Goal: Information Seeking & Learning: Learn about a topic

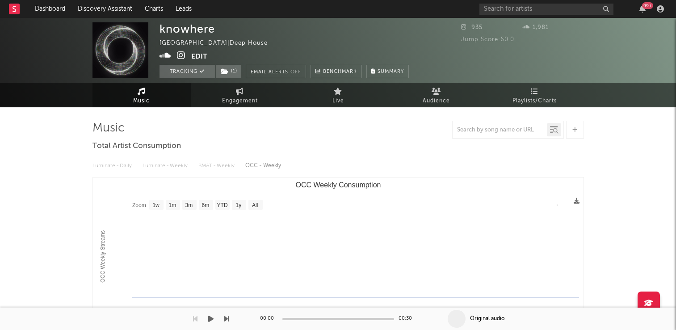
select select "1w"
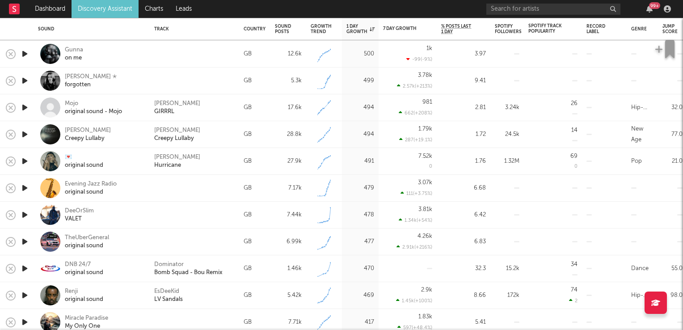
drag, startPoint x: 0, startPoint y: 0, endPoint x: 101, endPoint y: 8, distance: 100.8
click at [101, 8] on link "Discovery Assistant" at bounding box center [104, 9] width 67 height 18
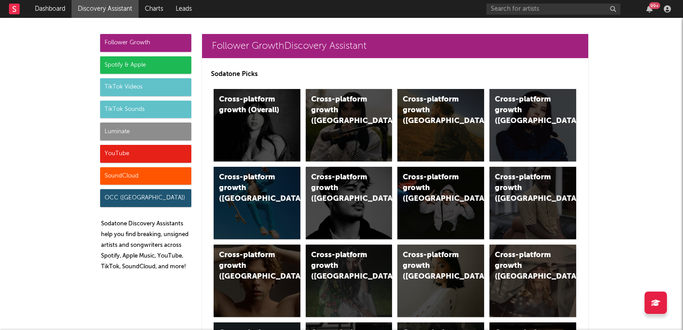
click at [138, 109] on div "TikTok Sounds" at bounding box center [145, 110] width 91 height 18
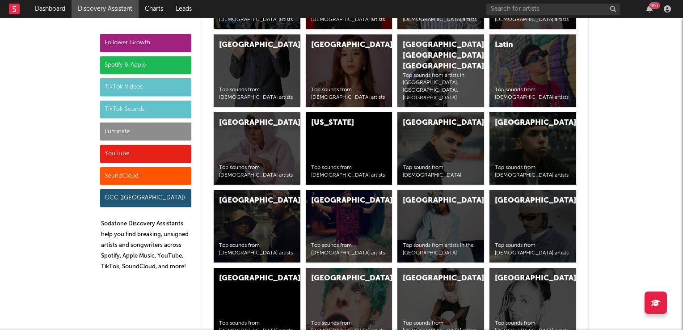
scroll to position [3924, 0]
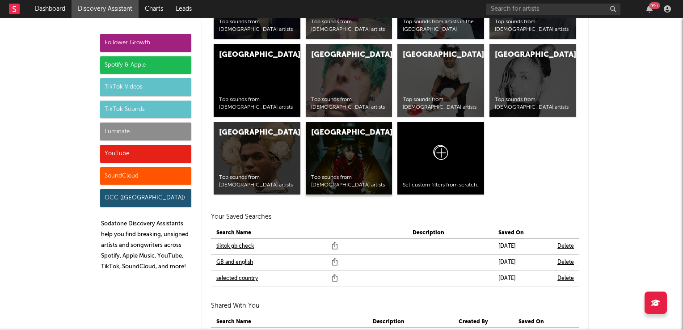
click at [334, 157] on div "United States Top sounds from American artists" at bounding box center [349, 158] width 87 height 72
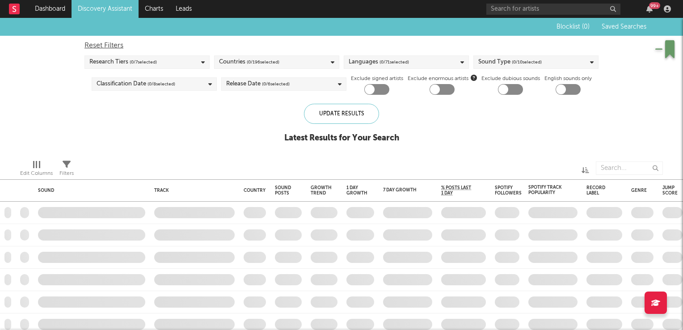
checkbox input "true"
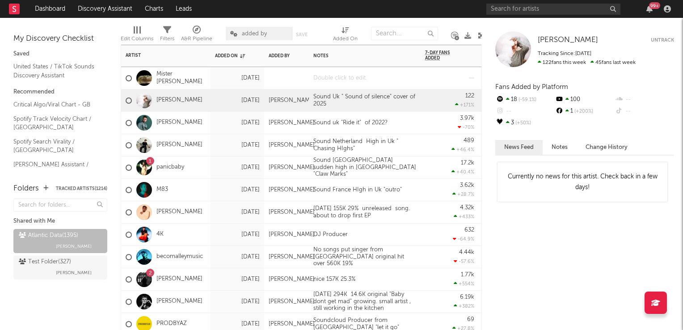
click at [348, 80] on div at bounding box center [365, 78] width 112 height 22
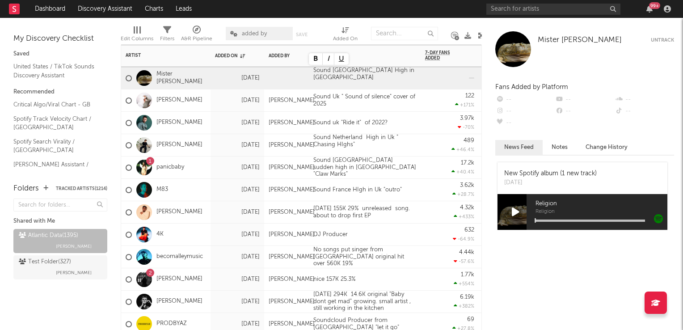
click at [418, 134] on div "Sound Netherland High in Uk " Chasing HIghs"" at bounding box center [365, 145] width 112 height 22
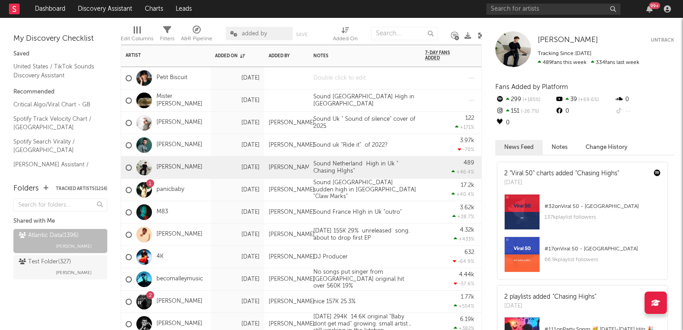
click at [356, 77] on div at bounding box center [365, 78] width 112 height 22
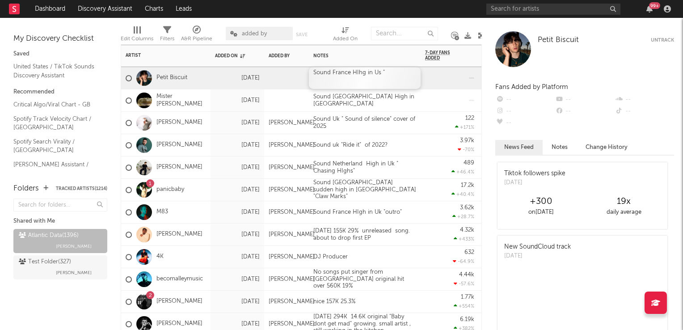
click at [400, 76] on div "Sound France HIhg in Us "" at bounding box center [365, 78] width 112 height 22
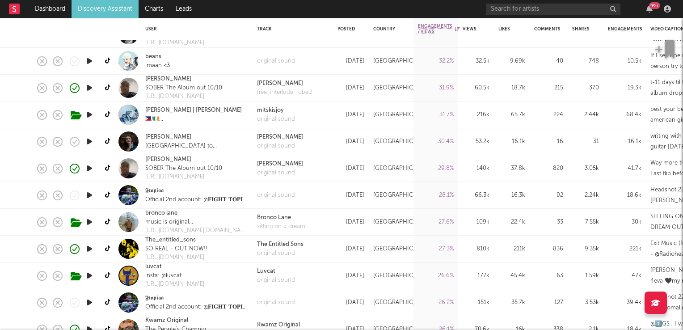
click at [89, 138] on icon "button" at bounding box center [89, 141] width 9 height 11
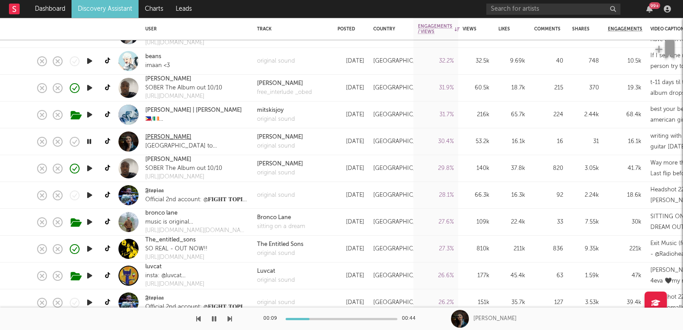
click at [160, 138] on link "[PERSON_NAME]" at bounding box center [168, 137] width 46 height 9
click at [90, 144] on icon "button" at bounding box center [89, 141] width 8 height 11
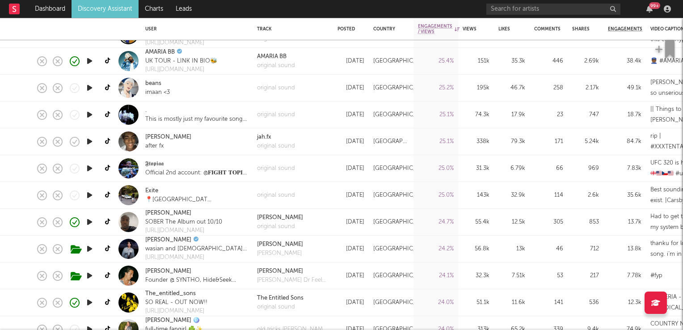
click at [88, 196] on icon "button" at bounding box center [89, 194] width 9 height 11
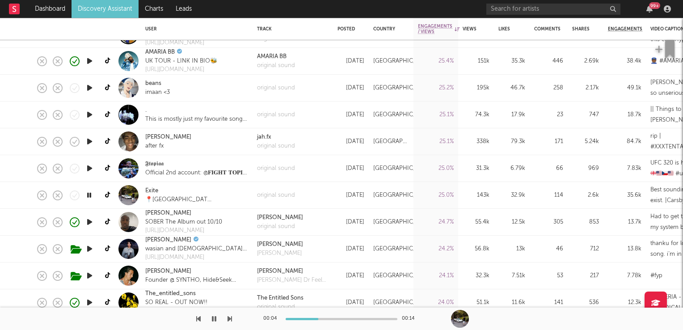
click at [88, 197] on icon "button" at bounding box center [89, 194] width 8 height 11
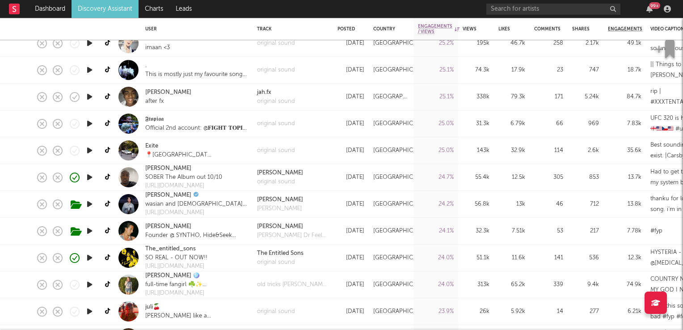
click at [90, 202] on icon "button" at bounding box center [89, 203] width 9 height 11
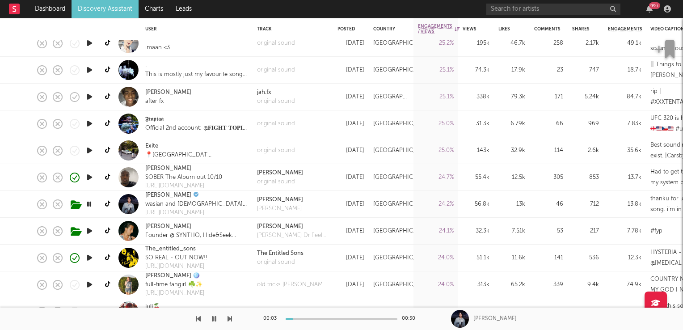
click at [91, 205] on icon "button" at bounding box center [89, 203] width 8 height 11
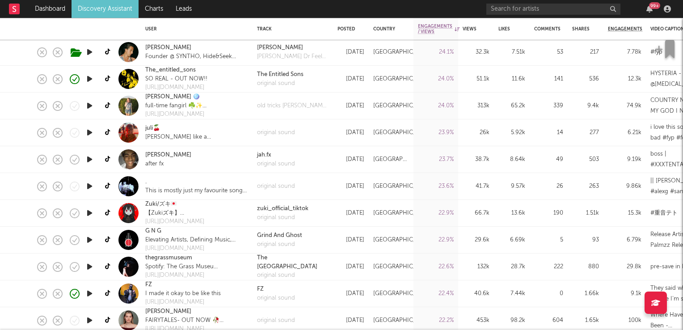
click at [90, 160] on icon "button" at bounding box center [89, 159] width 9 height 11
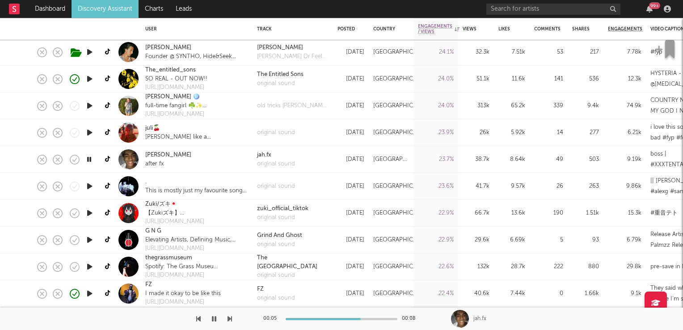
click at [88, 162] on icon "button" at bounding box center [89, 159] width 8 height 11
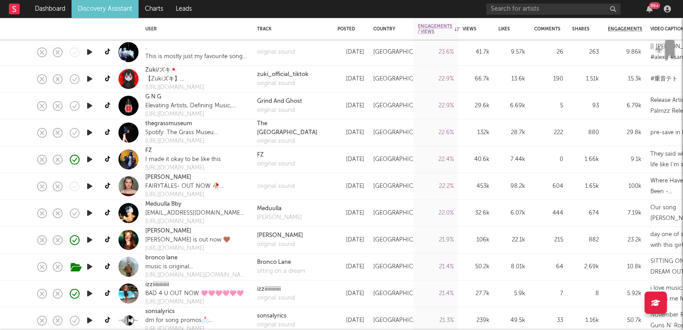
click at [89, 214] on icon "button" at bounding box center [89, 212] width 9 height 11
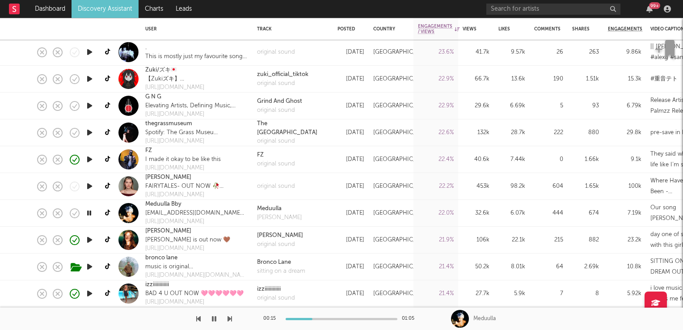
click at [88, 214] on icon "button" at bounding box center [89, 212] width 8 height 11
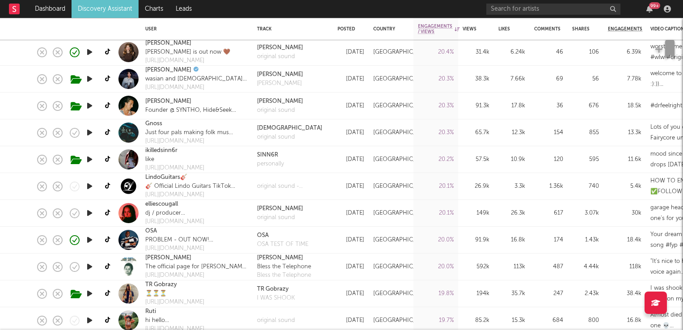
click at [89, 214] on icon "button" at bounding box center [89, 212] width 9 height 11
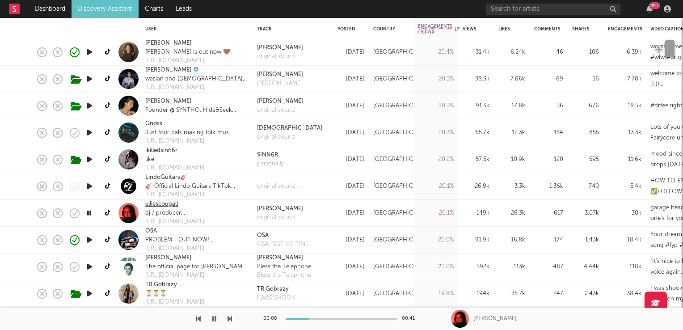
click at [157, 205] on link "elliescougall" at bounding box center [161, 204] width 33 height 9
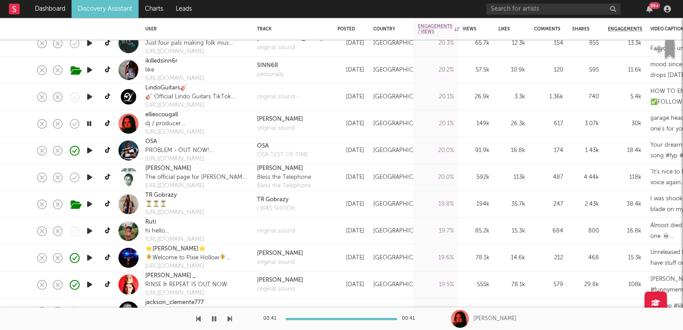
click at [89, 230] on icon "button" at bounding box center [89, 230] width 9 height 11
click at [148, 221] on link "Ruti" at bounding box center [150, 222] width 11 height 9
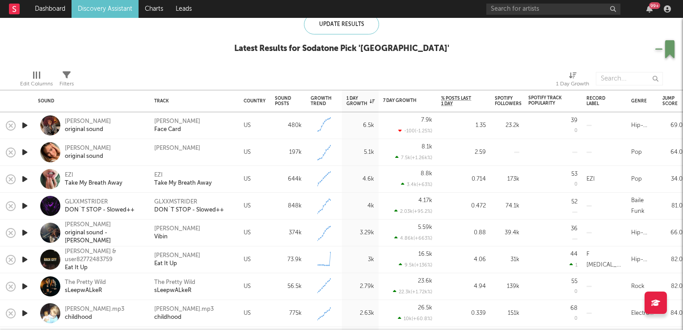
click at [26, 124] on icon "button" at bounding box center [24, 125] width 9 height 11
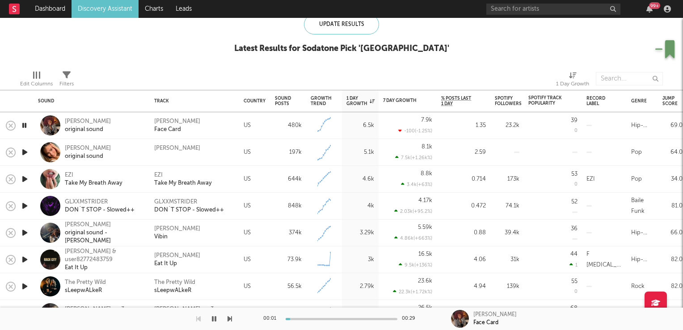
click at [26, 124] on icon "button" at bounding box center [24, 125] width 8 height 11
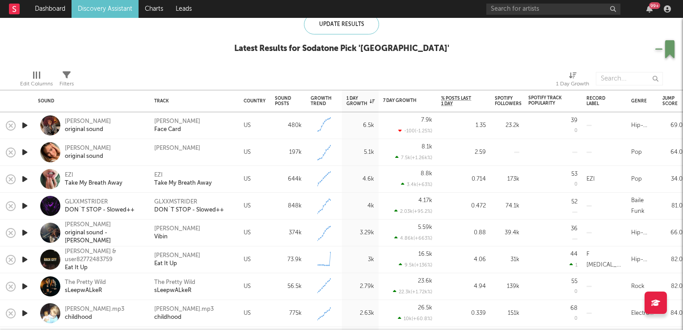
click at [26, 153] on icon "button" at bounding box center [24, 152] width 9 height 11
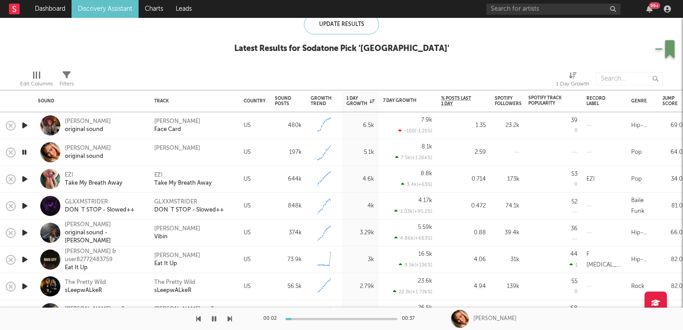
click at [26, 153] on icon "button" at bounding box center [24, 152] width 8 height 11
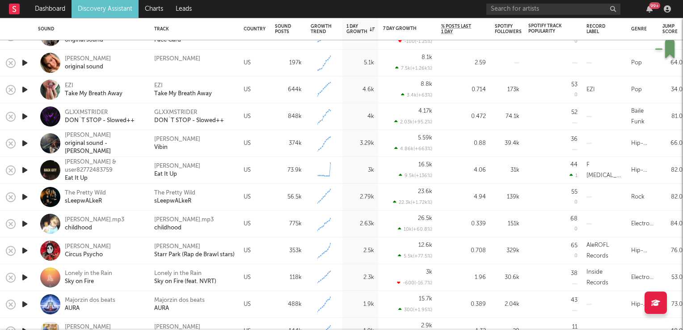
click at [25, 143] on icon "button" at bounding box center [24, 143] width 9 height 11
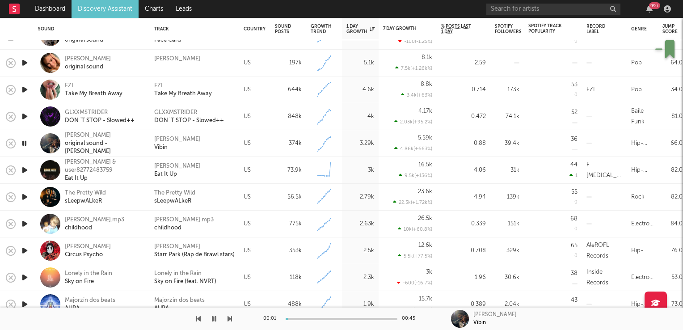
click at [25, 143] on icon "button" at bounding box center [24, 143] width 8 height 11
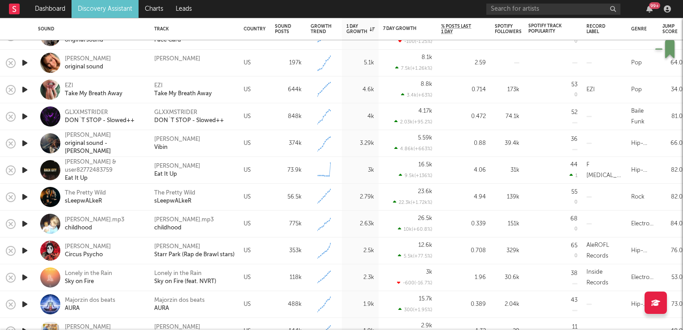
click at [26, 172] on icon "button" at bounding box center [24, 169] width 9 height 11
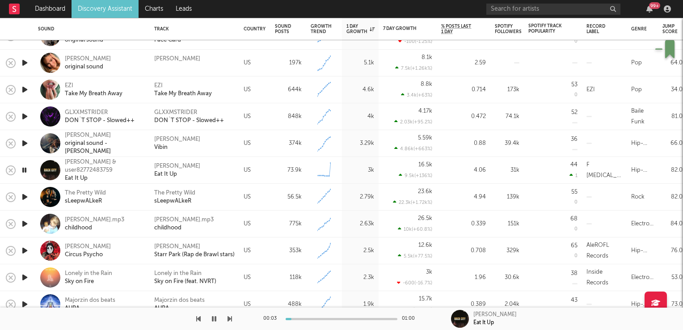
click at [26, 172] on icon "button" at bounding box center [24, 169] width 8 height 11
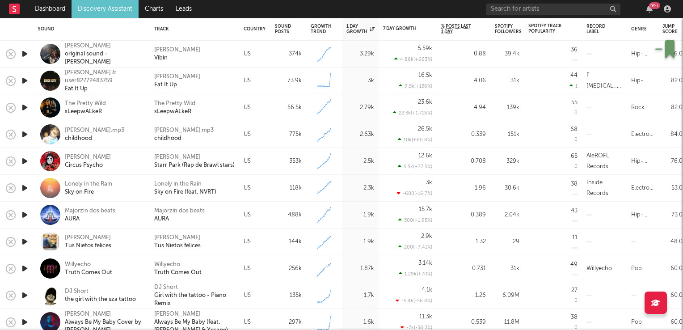
click at [27, 106] on icon "button" at bounding box center [24, 107] width 9 height 11
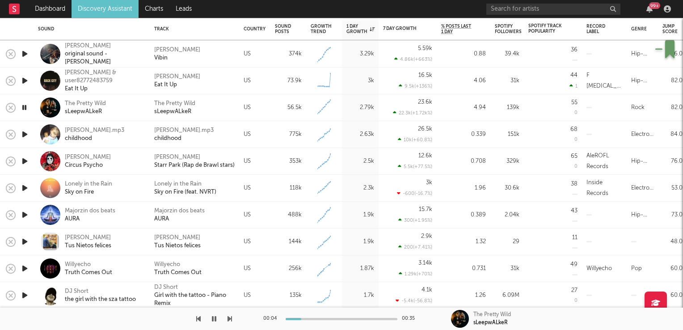
click at [27, 106] on icon "button" at bounding box center [24, 107] width 8 height 11
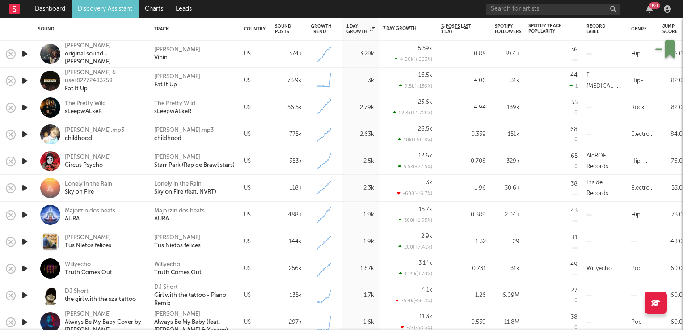
click at [22, 162] on icon "button" at bounding box center [24, 160] width 9 height 11
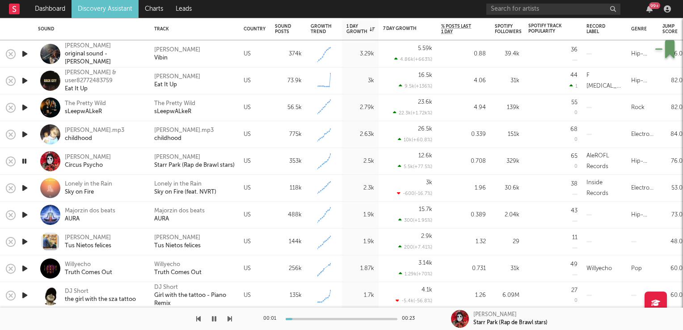
click at [22, 162] on icon "button" at bounding box center [24, 160] width 8 height 11
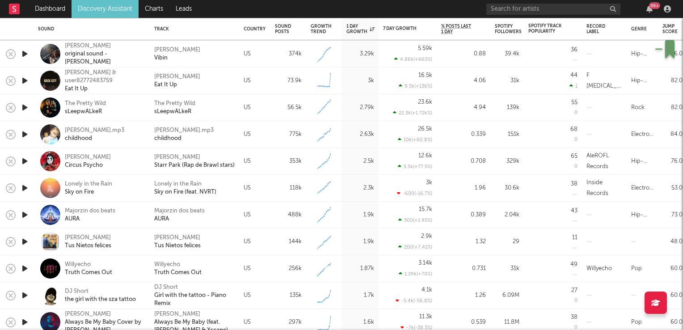
click at [23, 187] on icon "button" at bounding box center [24, 187] width 9 height 11
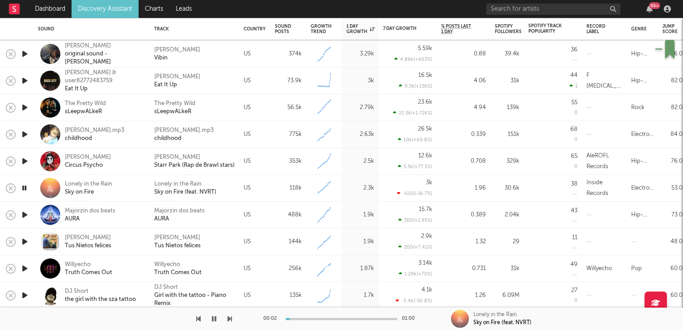
click at [23, 187] on icon "button" at bounding box center [24, 187] width 8 height 11
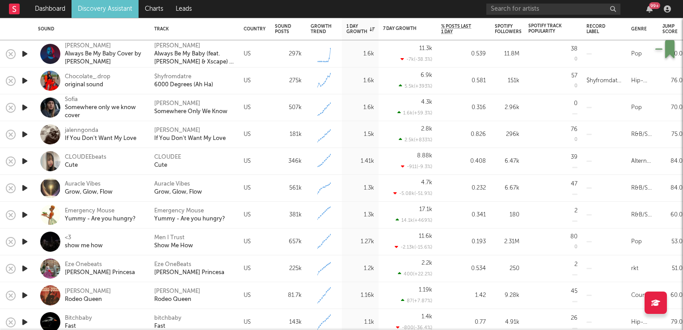
click at [23, 106] on icon "button" at bounding box center [24, 107] width 9 height 11
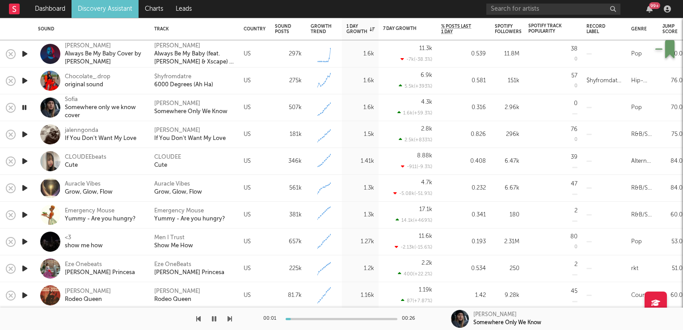
click at [23, 106] on icon "button" at bounding box center [24, 107] width 8 height 11
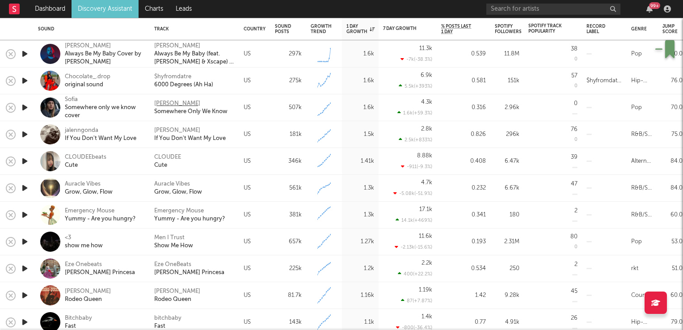
click at [178, 106] on div "Sofía Peters" at bounding box center [177, 104] width 46 height 8
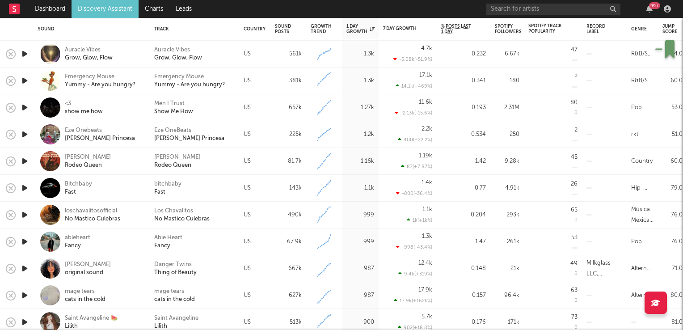
click at [24, 160] on icon "button" at bounding box center [24, 160] width 9 height 11
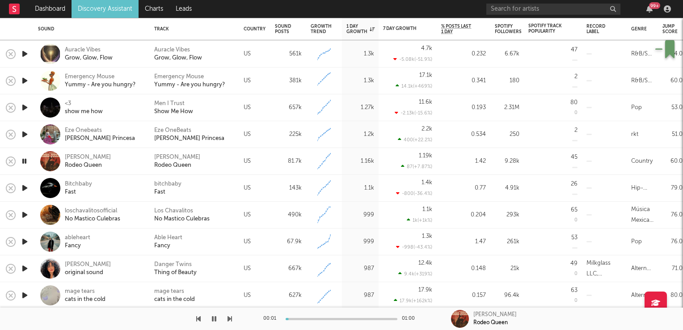
click at [24, 160] on icon "button" at bounding box center [24, 160] width 8 height 11
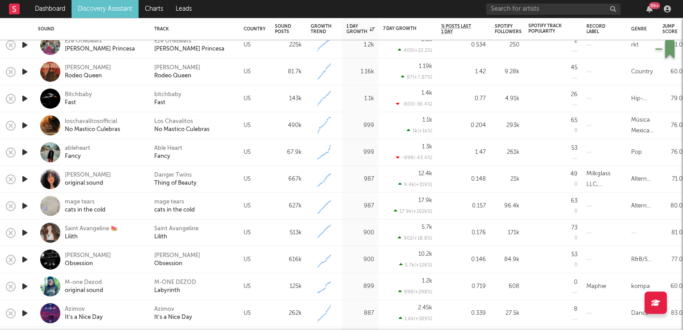
click at [23, 153] on icon "button" at bounding box center [24, 152] width 9 height 11
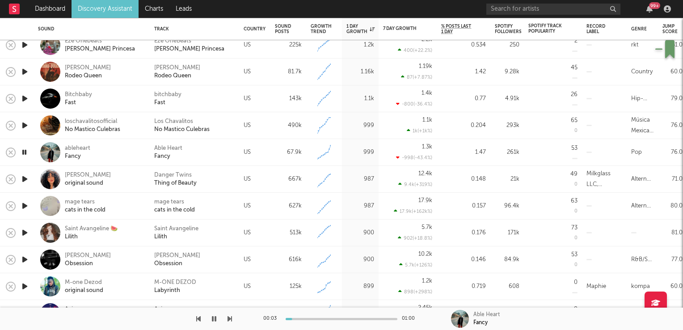
click at [23, 153] on icon "button" at bounding box center [24, 152] width 8 height 11
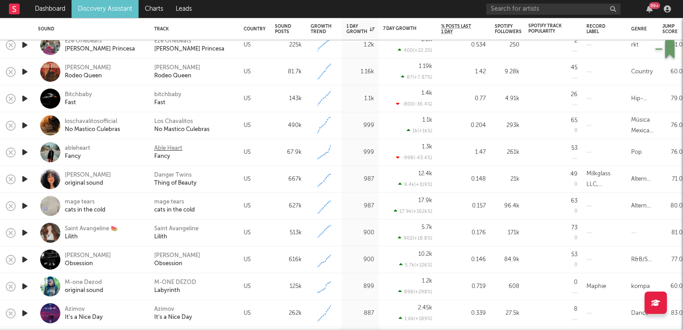
click at [165, 148] on div "Able Heart" at bounding box center [168, 148] width 28 height 8
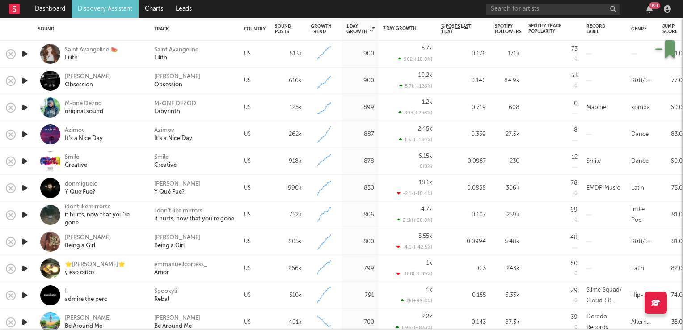
click at [25, 135] on icon "button" at bounding box center [24, 134] width 9 height 11
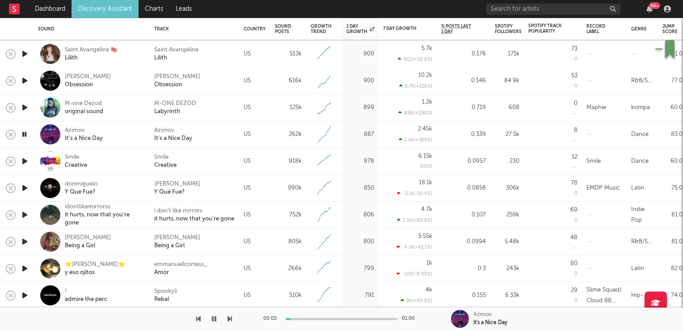
click at [25, 135] on icon "button" at bounding box center [24, 134] width 8 height 11
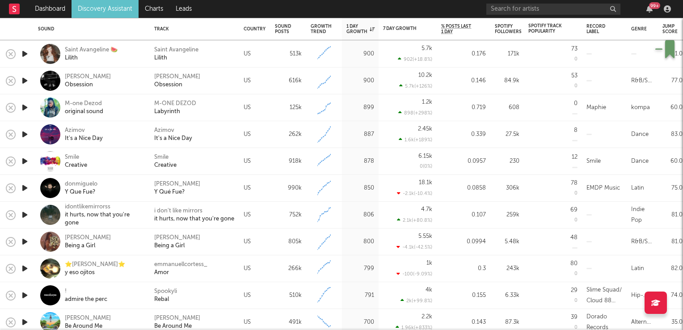
click at [23, 161] on icon "button" at bounding box center [24, 160] width 9 height 11
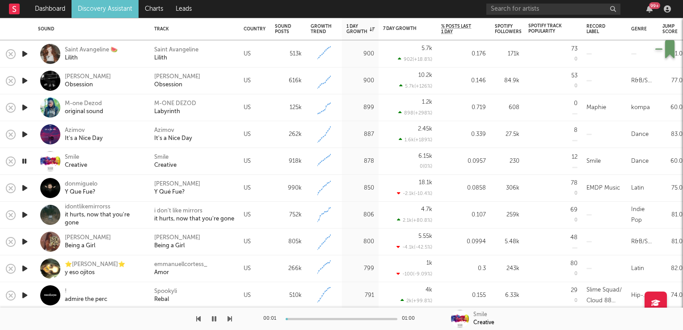
click at [23, 161] on icon "button" at bounding box center [24, 160] width 8 height 11
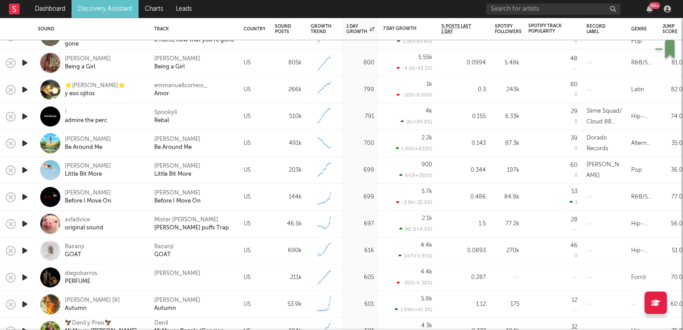
click at [24, 144] on icon "button" at bounding box center [24, 143] width 9 height 11
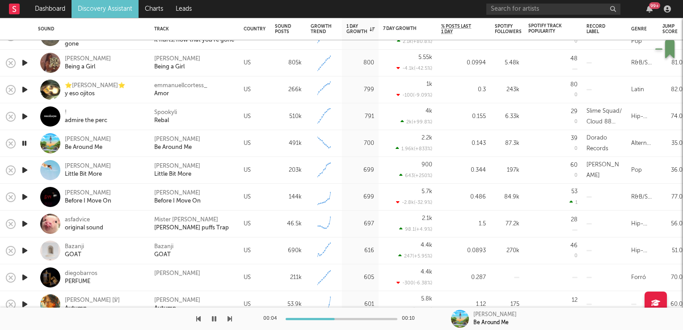
click at [24, 144] on icon "button" at bounding box center [24, 143] width 8 height 11
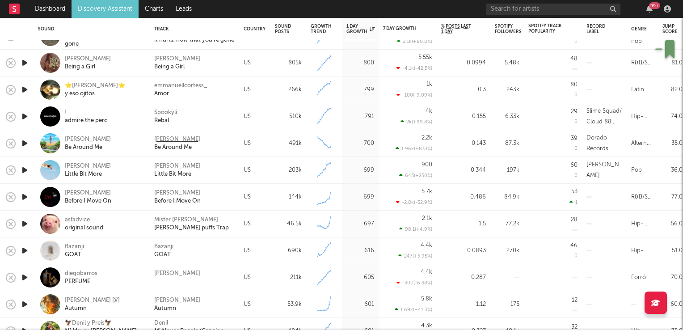
click at [175, 137] on div "Will Joseph Cook" at bounding box center [177, 139] width 46 height 8
click at [25, 171] on icon "button" at bounding box center [24, 169] width 9 height 11
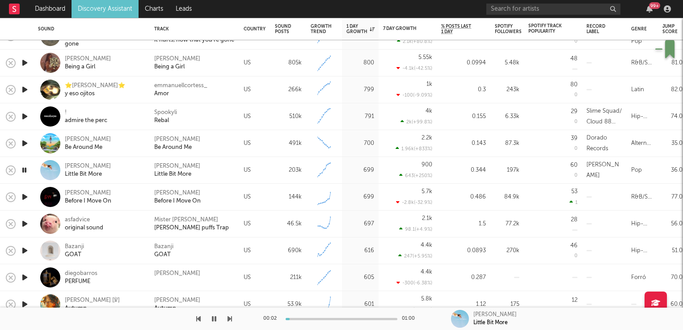
click at [25, 171] on icon "button" at bounding box center [24, 169] width 8 height 11
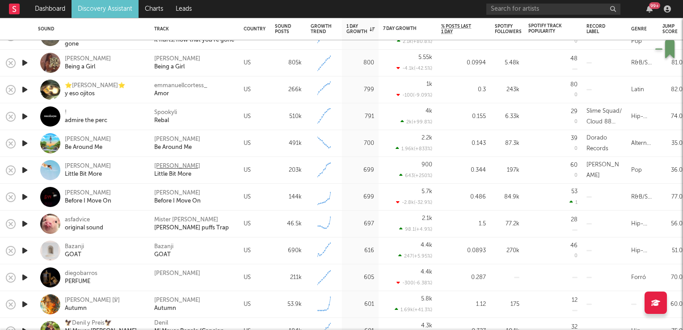
click at [163, 165] on div "[PERSON_NAME]" at bounding box center [177, 166] width 46 height 8
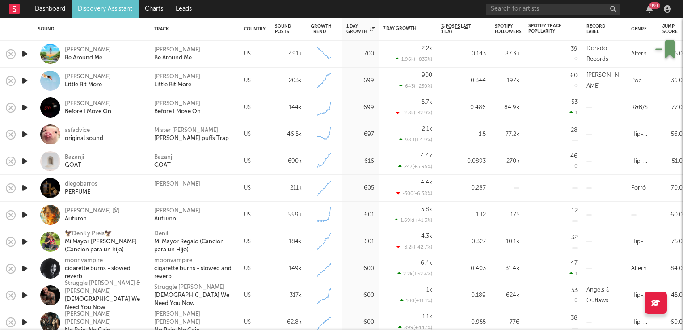
click at [25, 135] on icon "button" at bounding box center [24, 134] width 9 height 11
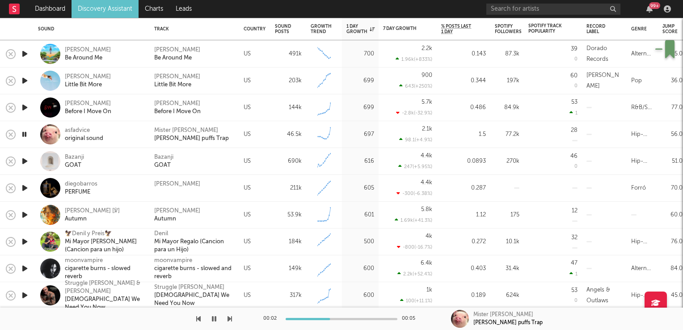
click at [25, 135] on icon "button" at bounding box center [24, 134] width 8 height 11
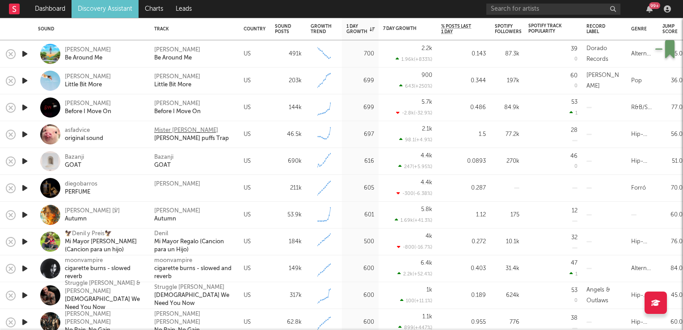
click at [169, 128] on div "Mister [PERSON_NAME]" at bounding box center [186, 130] width 64 height 8
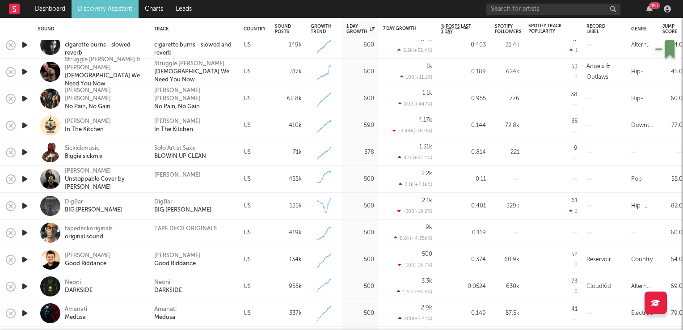
click at [23, 179] on icon "button" at bounding box center [24, 178] width 9 height 11
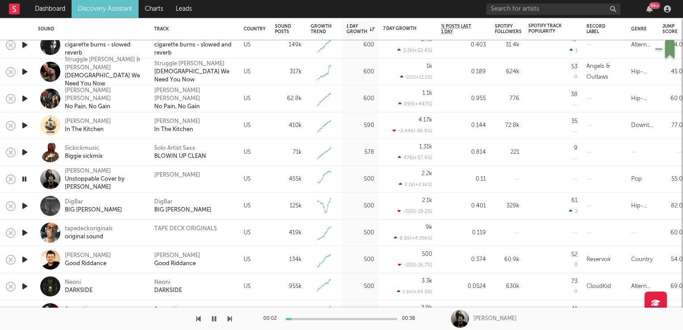
click at [23, 179] on icon "button" at bounding box center [24, 178] width 8 height 11
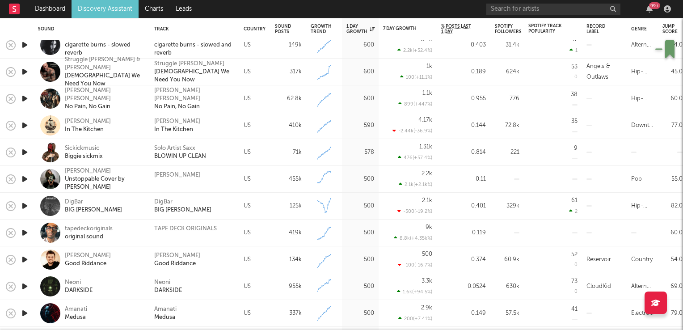
click at [26, 205] on icon "button" at bounding box center [24, 205] width 9 height 11
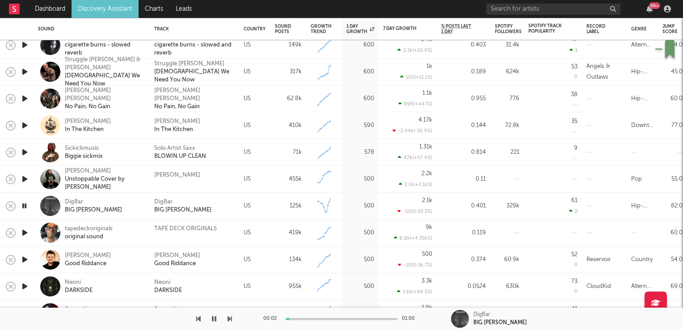
click at [26, 205] on icon "button" at bounding box center [24, 205] width 8 height 11
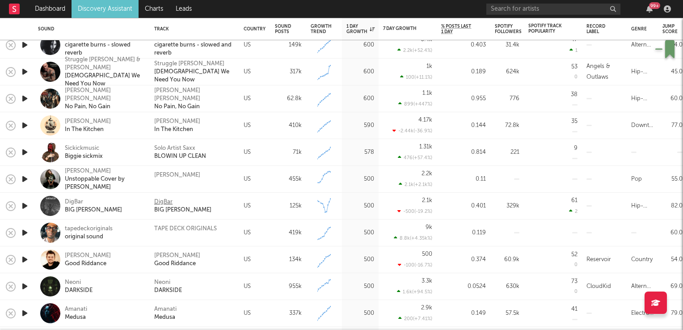
click at [163, 203] on div "DigBar" at bounding box center [163, 202] width 18 height 8
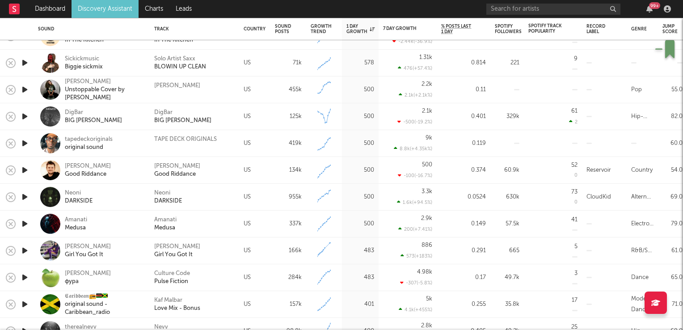
click at [25, 171] on icon "button" at bounding box center [24, 169] width 9 height 11
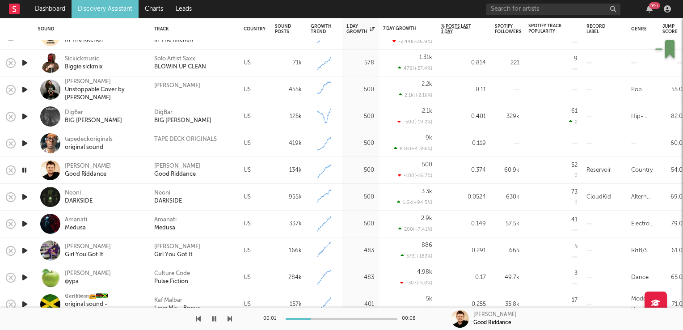
click at [25, 171] on icon "button" at bounding box center [24, 169] width 8 height 11
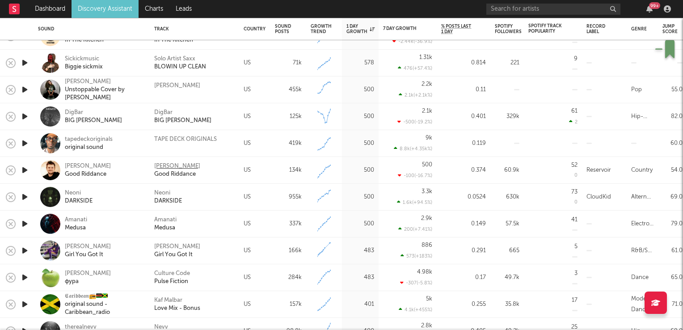
click at [183, 166] on div "[PERSON_NAME]" at bounding box center [177, 166] width 46 height 8
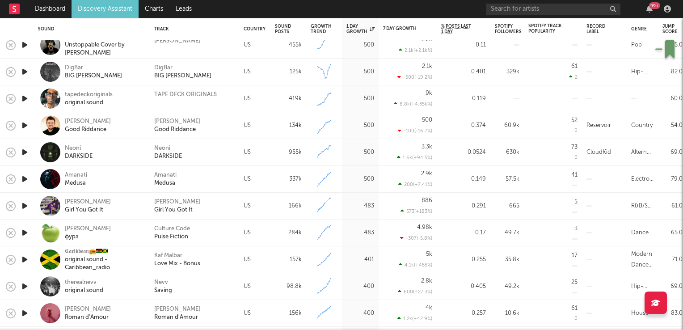
click at [23, 179] on icon "button" at bounding box center [24, 178] width 9 height 11
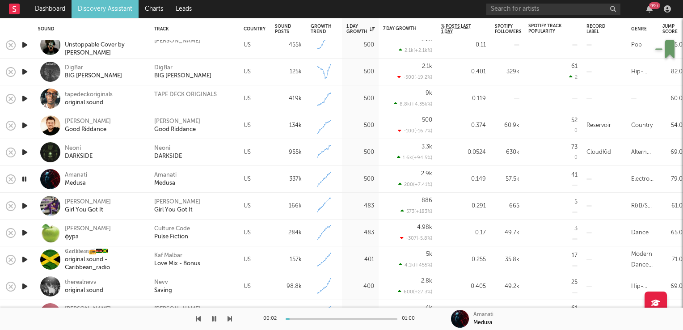
click at [23, 179] on icon "button" at bounding box center [24, 178] width 8 height 11
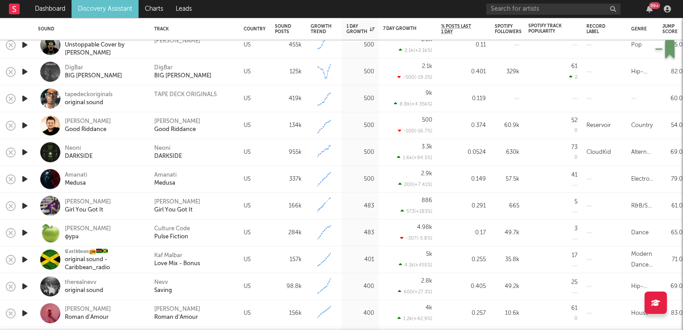
click at [25, 206] on icon "button" at bounding box center [24, 205] width 9 height 11
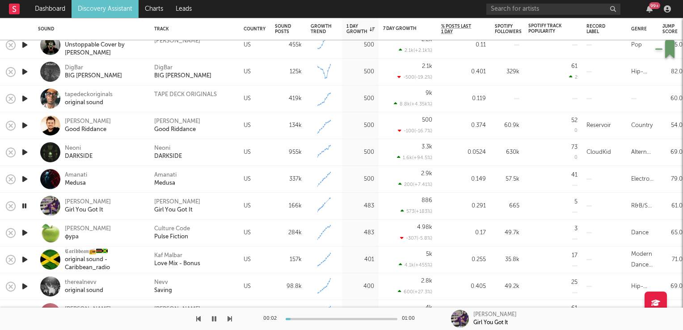
click at [25, 206] on icon "button" at bounding box center [24, 205] width 8 height 11
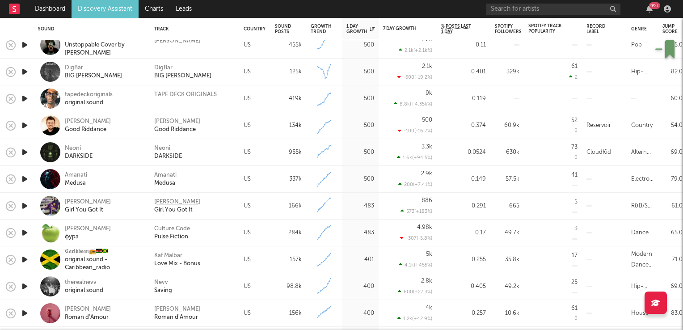
click at [169, 202] on div "[PERSON_NAME]" at bounding box center [177, 202] width 46 height 8
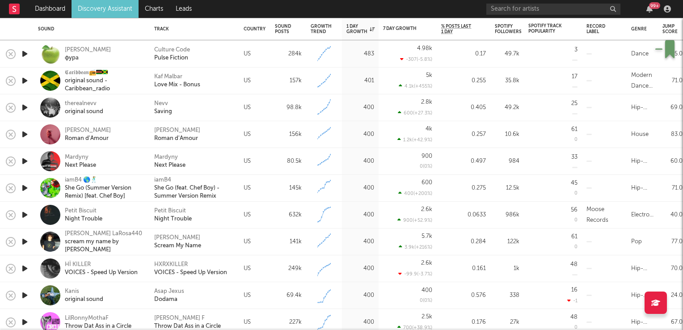
click at [21, 162] on icon "button" at bounding box center [24, 160] width 9 height 11
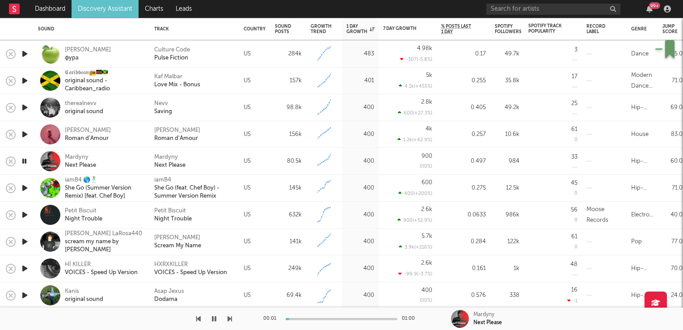
click at [21, 162] on icon "button" at bounding box center [24, 160] width 8 height 11
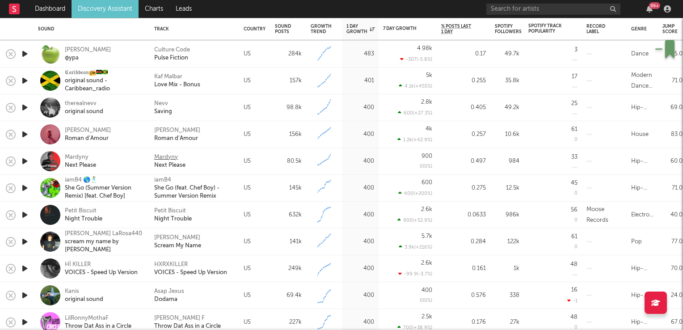
click at [168, 158] on div "Mardyny" at bounding box center [166, 157] width 24 height 8
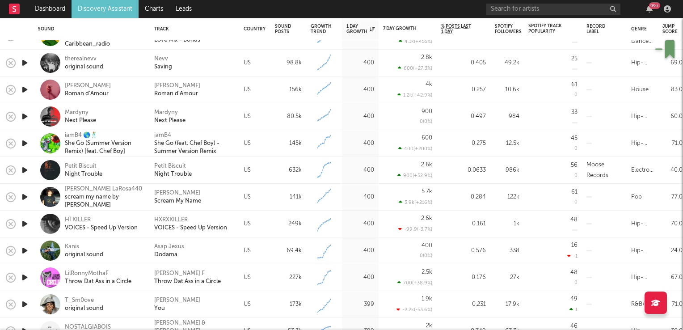
click at [25, 172] on icon "button" at bounding box center [24, 169] width 9 height 11
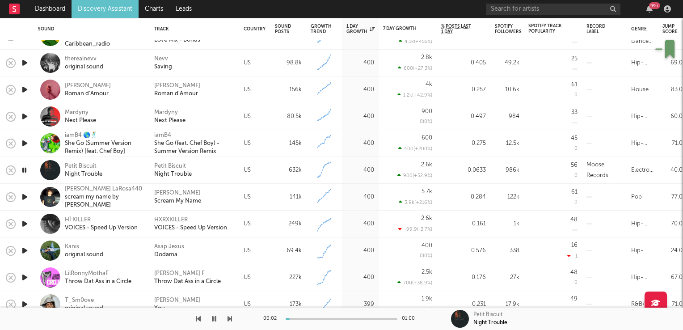
click at [25, 172] on icon "button" at bounding box center [24, 169] width 8 height 11
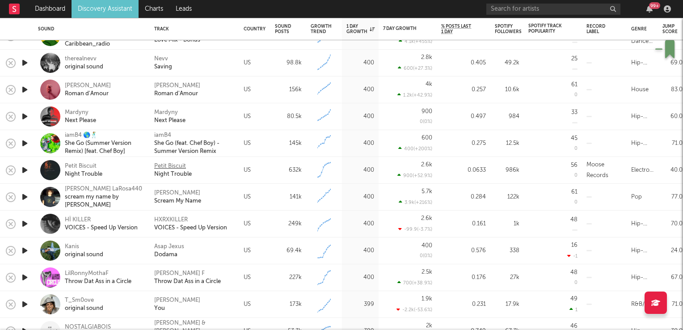
click at [176, 164] on div "Petit Biscuit" at bounding box center [170, 166] width 32 height 8
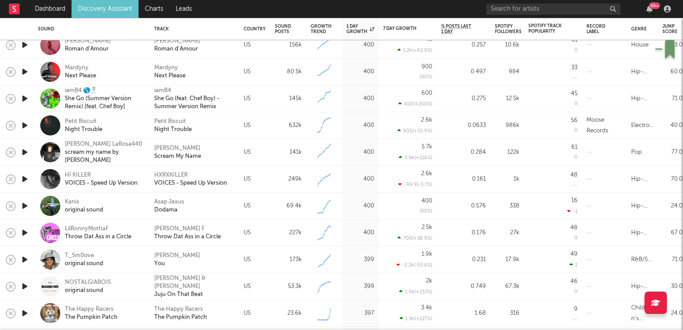
click at [25, 206] on icon "button" at bounding box center [24, 205] width 9 height 11
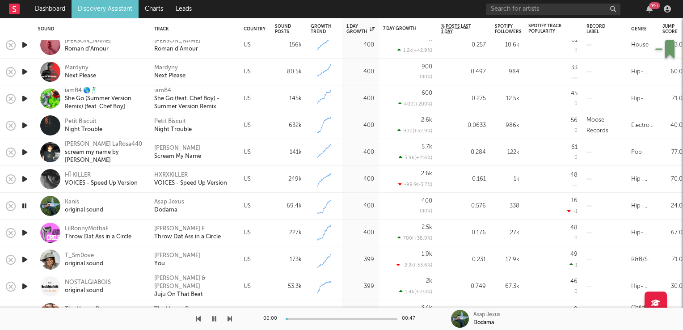
click at [25, 206] on icon "button" at bounding box center [24, 205] width 8 height 11
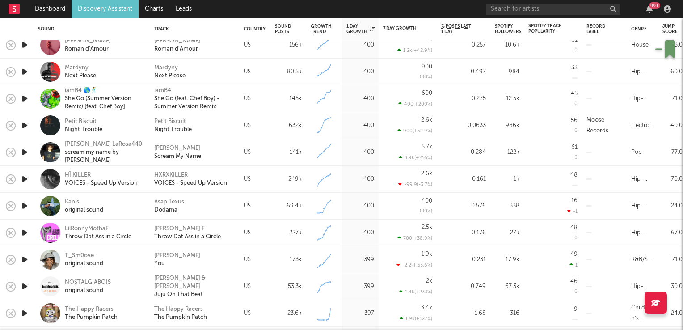
click at [24, 260] on icon "button" at bounding box center [24, 259] width 9 height 11
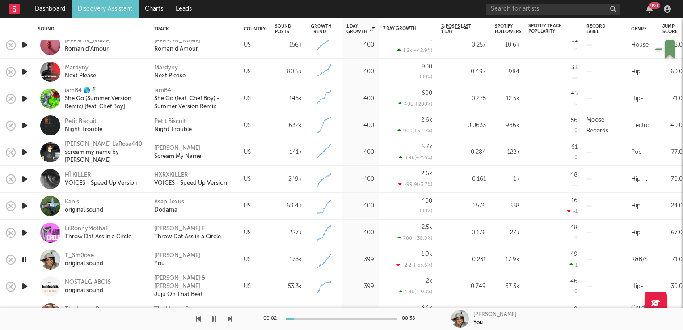
click at [24, 260] on icon "button" at bounding box center [24, 259] width 8 height 11
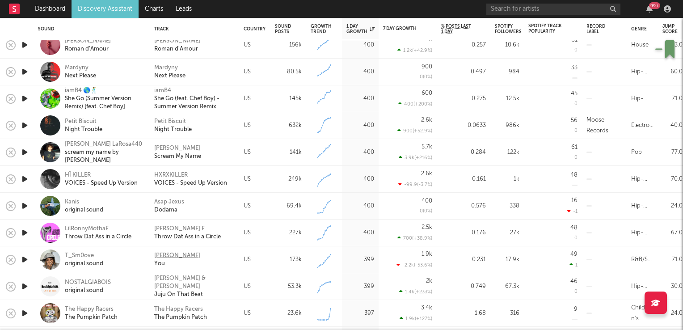
click at [167, 256] on div "[PERSON_NAME]" at bounding box center [177, 256] width 46 height 8
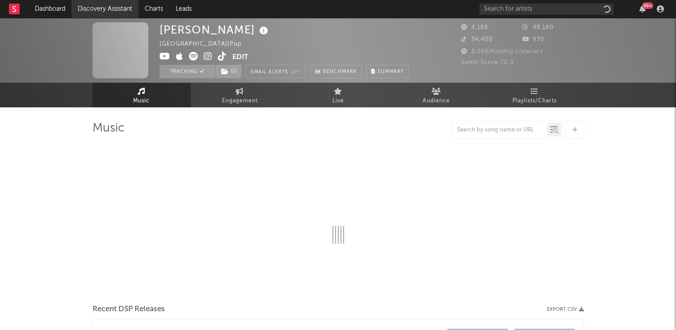
select select "1w"
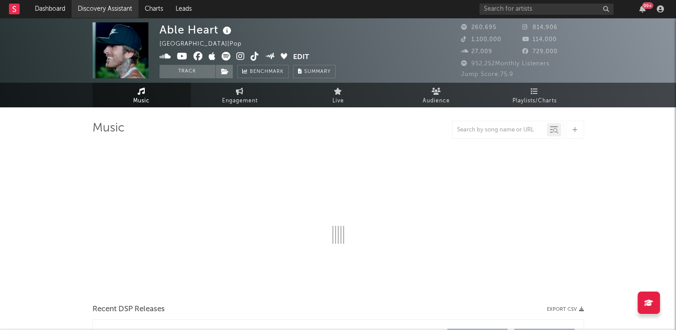
select select "6m"
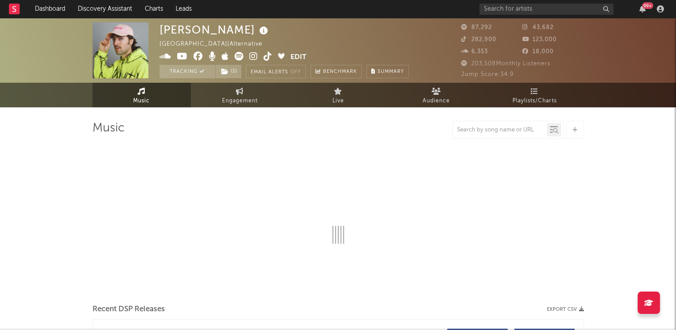
select select "6m"
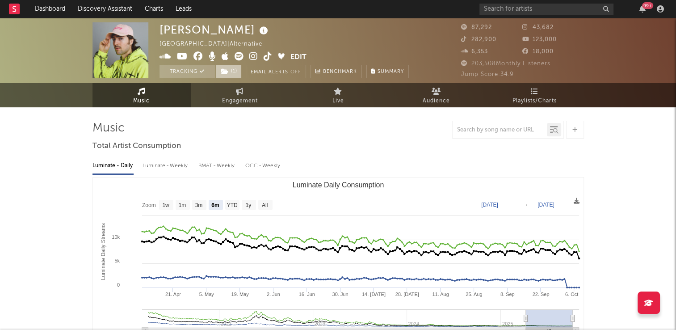
click at [228, 71] on span "( 1 )" at bounding box center [228, 71] width 26 height 13
click at [264, 32] on icon at bounding box center [263, 31] width 13 height 13
click at [315, 29] on div "Will Joseph Cook United Kingdom | Alternative Edit Tracking ( 1 ) Email Alerts …" at bounding box center [283, 50] width 249 height 56
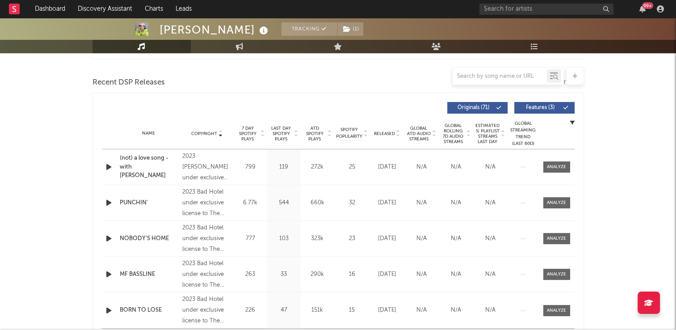
scroll to position [313, 0]
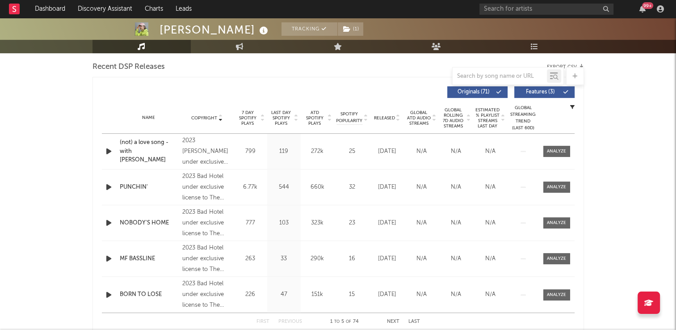
click at [221, 114] on icon at bounding box center [220, 116] width 4 height 4
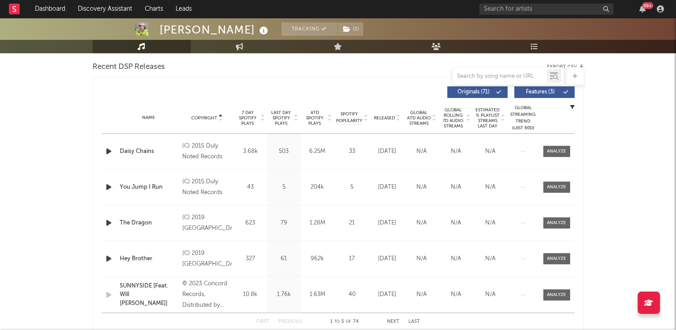
click at [221, 114] on icon at bounding box center [220, 116] width 4 height 4
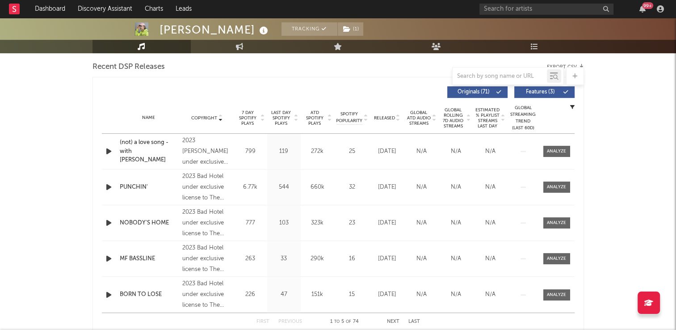
click at [221, 114] on icon at bounding box center [220, 116] width 4 height 4
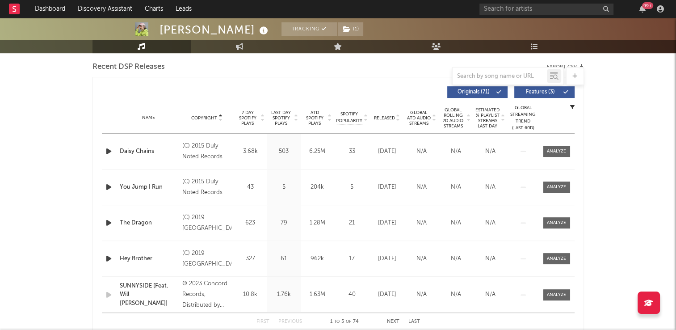
click at [221, 114] on icon at bounding box center [220, 116] width 4 height 4
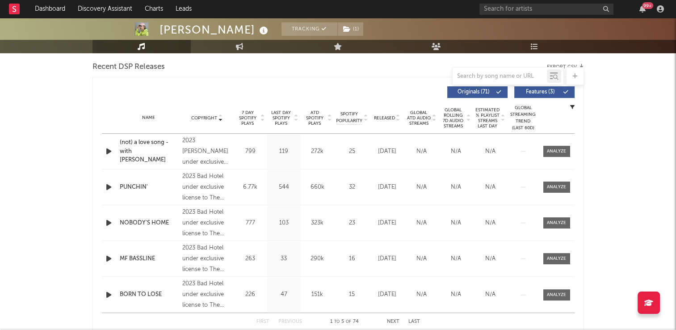
click at [221, 114] on icon at bounding box center [220, 116] width 4 height 4
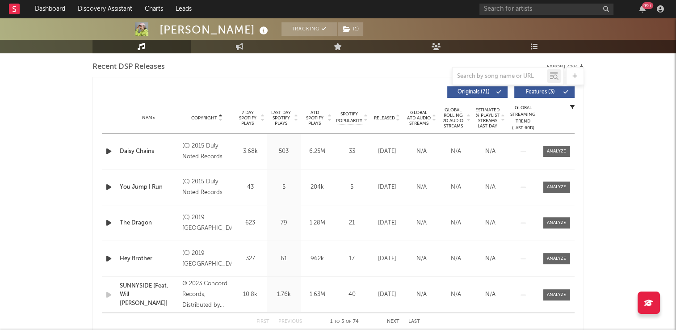
click at [221, 114] on icon at bounding box center [220, 116] width 4 height 4
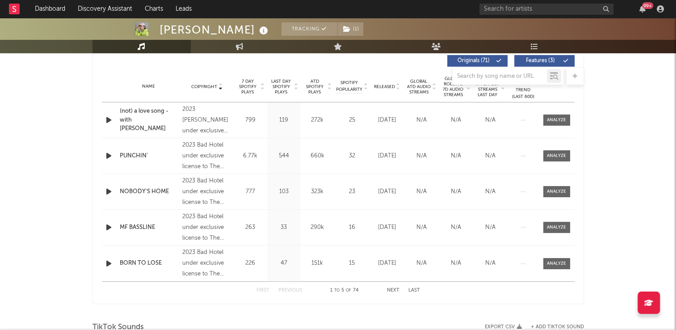
scroll to position [357, 0]
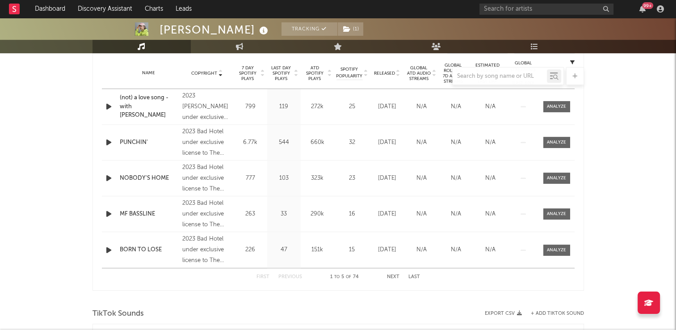
click at [391, 278] on button "Next" at bounding box center [393, 276] width 13 height 5
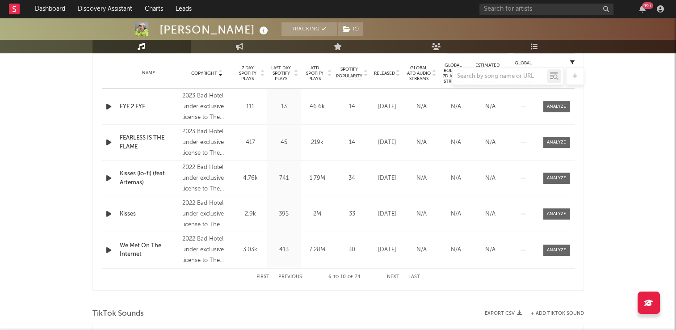
click at [391, 278] on button "Next" at bounding box center [393, 276] width 13 height 5
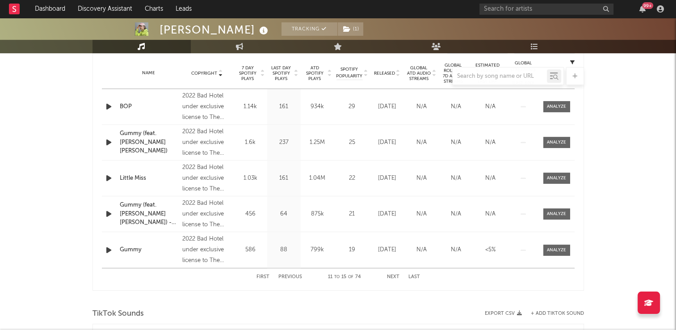
click at [391, 278] on button "Next" at bounding box center [393, 276] width 13 height 5
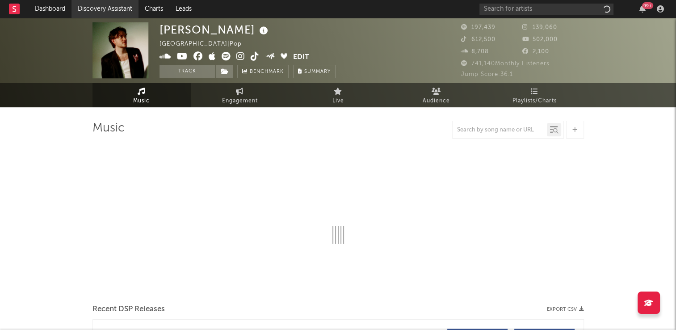
select select "6m"
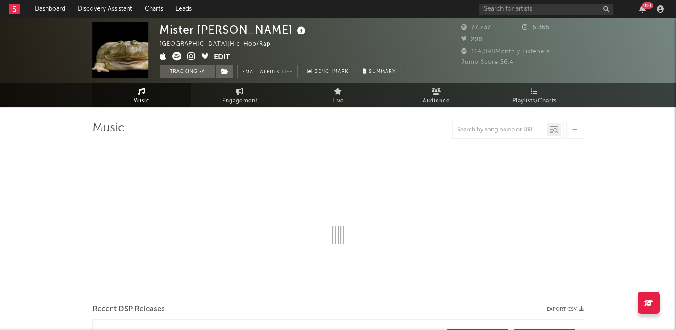
select select "6m"
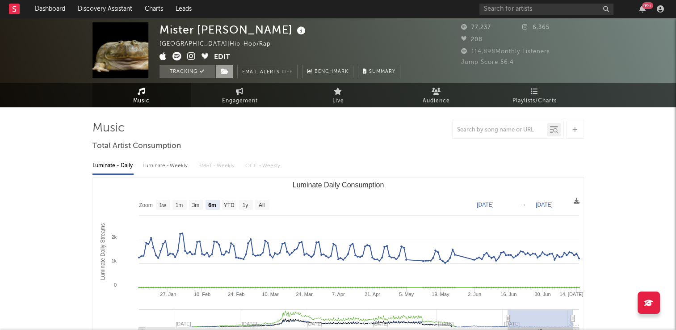
click at [224, 72] on icon at bounding box center [225, 71] width 8 height 6
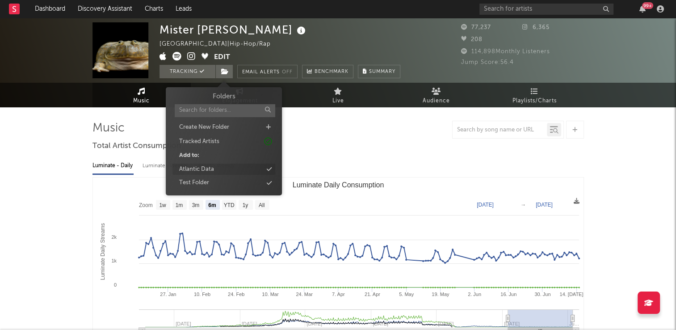
click at [213, 170] on div "Atlantic Data" at bounding box center [196, 169] width 35 height 9
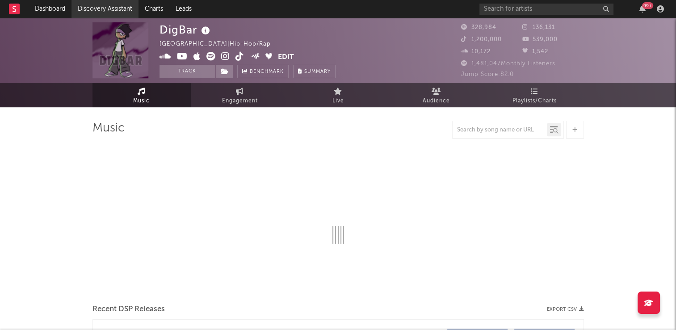
select select "6m"
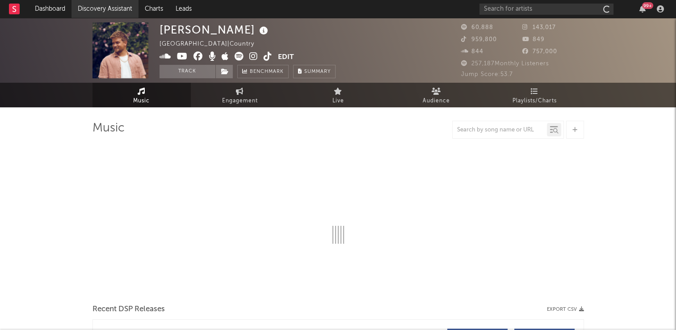
select select "6m"
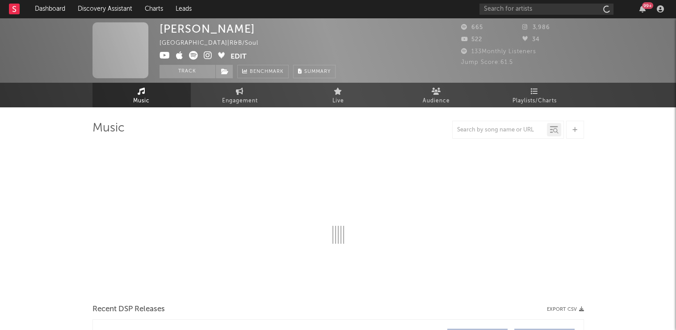
select select "6m"
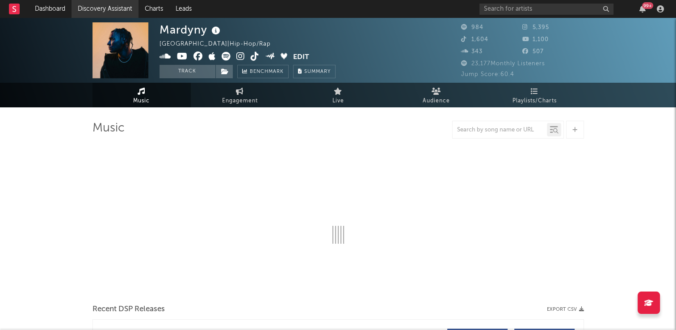
select select "6m"
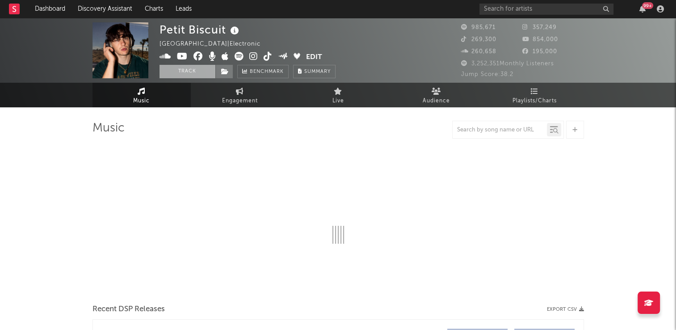
select select "6m"
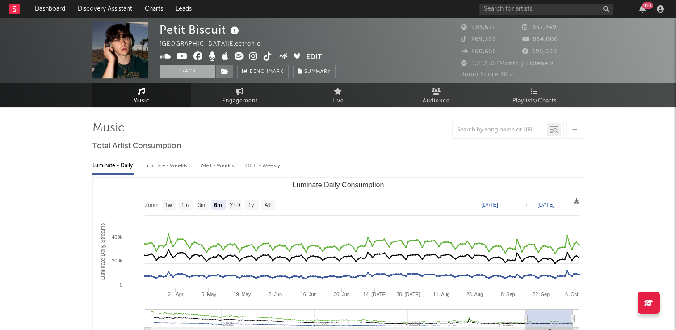
click at [173, 73] on button "Track" at bounding box center [187, 71] width 56 height 13
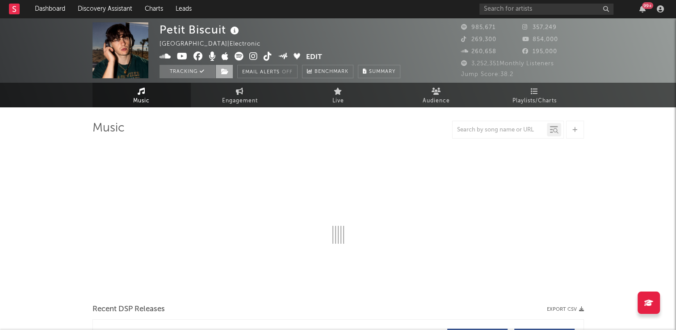
click at [223, 72] on icon at bounding box center [225, 71] width 8 height 6
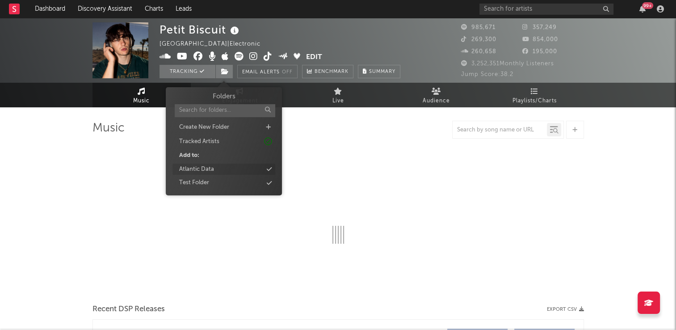
click at [210, 171] on div "Atlantic Data" at bounding box center [196, 169] width 35 height 9
select select "6m"
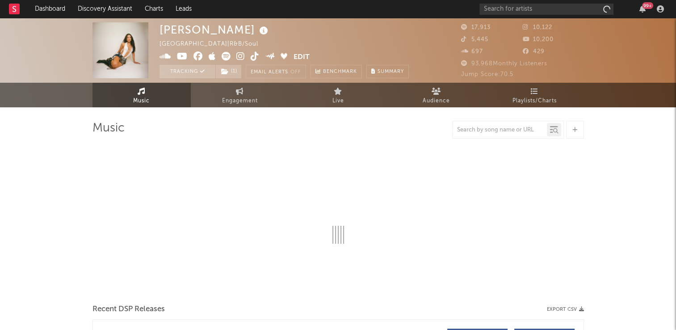
select select "6m"
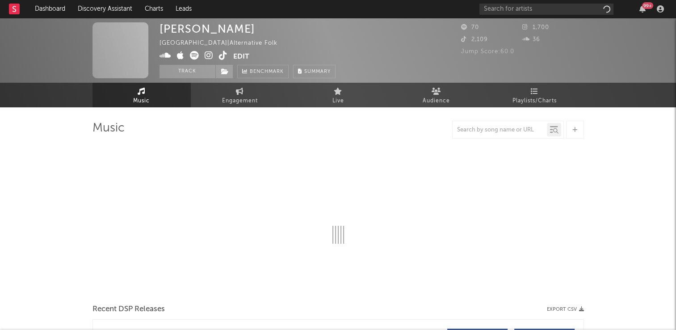
select select "1w"
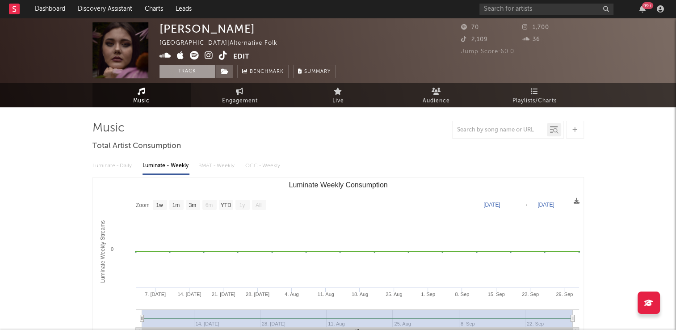
click at [185, 72] on button "Track" at bounding box center [187, 71] width 56 height 13
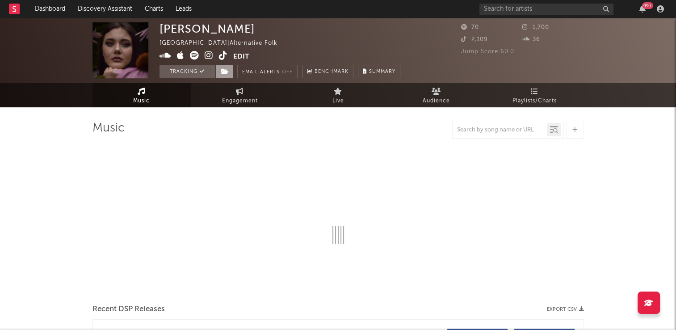
select select "1w"
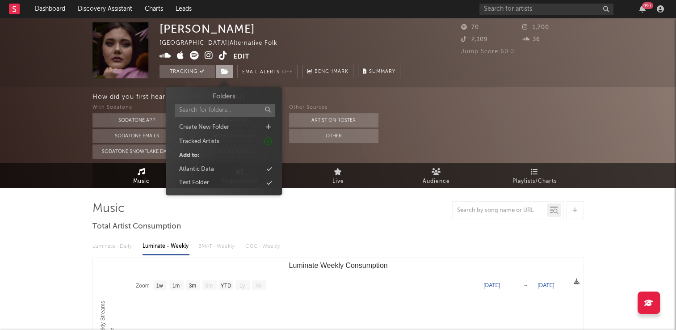
click at [224, 74] on icon at bounding box center [225, 71] width 8 height 6
click at [200, 168] on div "Atlantic Data" at bounding box center [196, 169] width 35 height 9
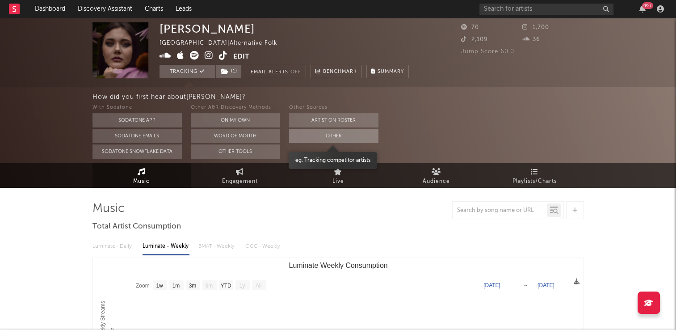
click at [334, 139] on button "Other" at bounding box center [333, 136] width 89 height 14
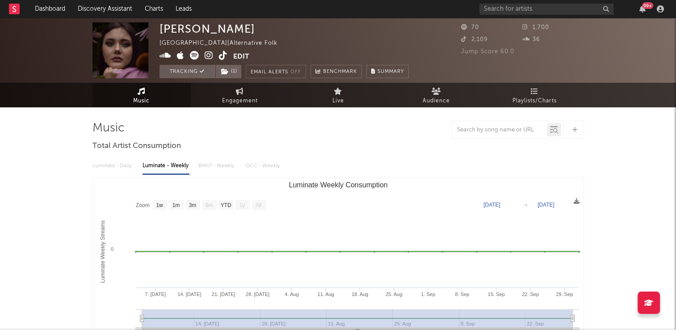
click at [223, 58] on icon at bounding box center [223, 55] width 8 height 9
drag, startPoint x: 255, startPoint y: 98, endPoint x: 238, endPoint y: 104, distance: 18.4
click at [255, 98] on span "Engagement" at bounding box center [240, 101] width 36 height 11
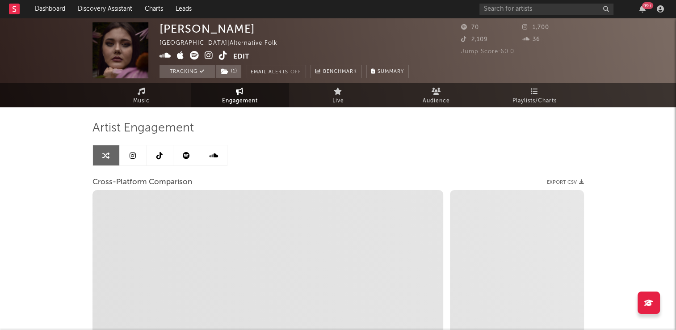
select select "1w"
click at [156, 157] on icon at bounding box center [159, 155] width 6 height 7
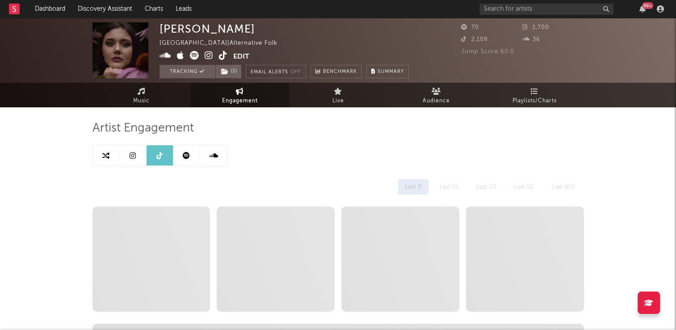
select select "1w"
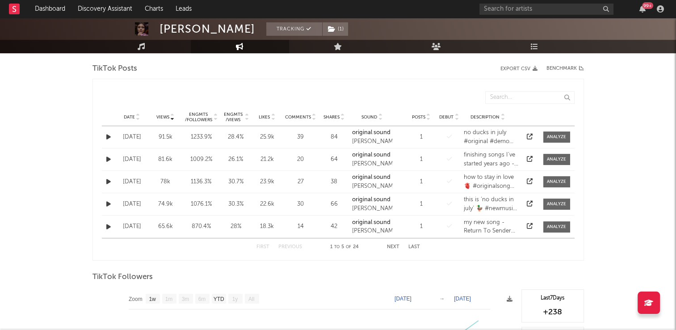
scroll to position [447, 0]
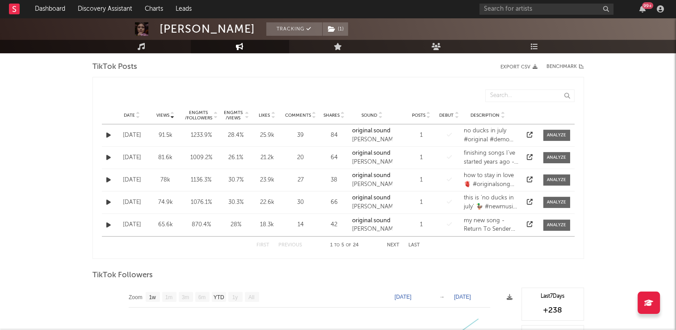
click at [138, 113] on icon at bounding box center [138, 114] width 4 height 4
click at [107, 180] on icon "button" at bounding box center [108, 180] width 4 height 6
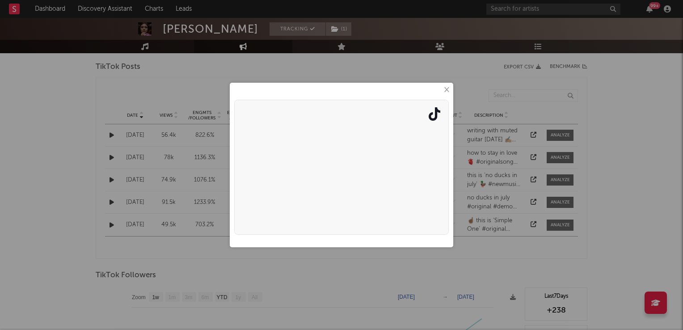
click at [448, 91] on button "×" at bounding box center [446, 90] width 10 height 10
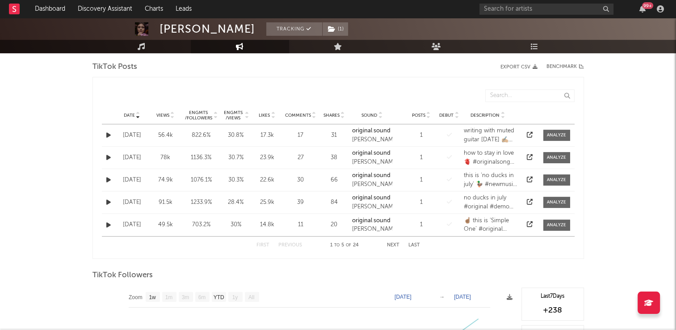
click at [107, 180] on icon "button" at bounding box center [108, 180] width 4 height 6
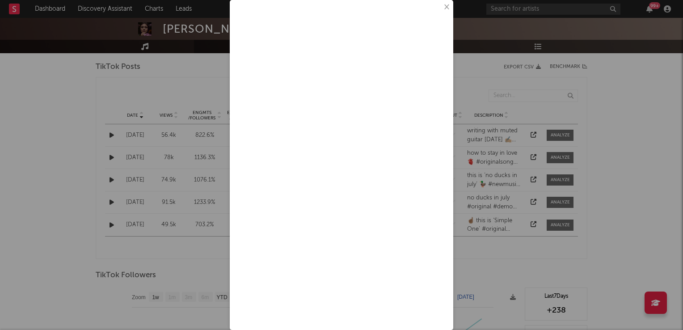
click at [441, 8] on button "×" at bounding box center [446, 7] width 10 height 10
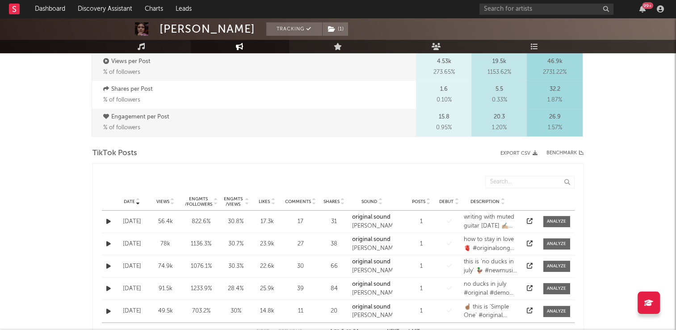
scroll to position [405, 0]
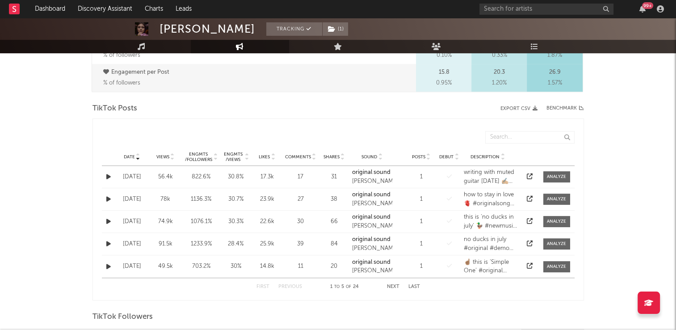
click at [106, 176] on icon "button" at bounding box center [108, 177] width 4 height 6
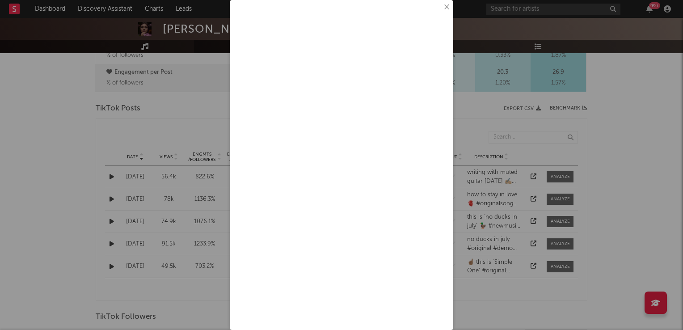
click at [441, 10] on button "×" at bounding box center [446, 7] width 10 height 10
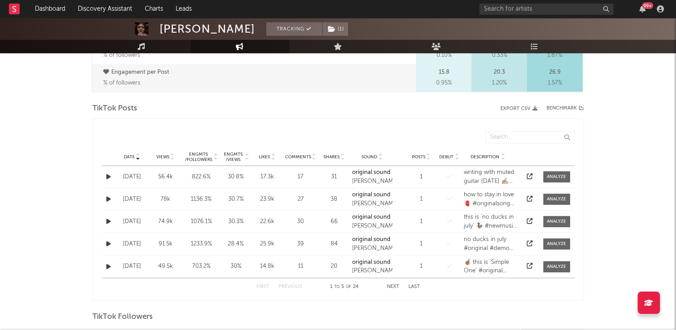
click at [390, 285] on button "Next" at bounding box center [393, 286] width 13 height 5
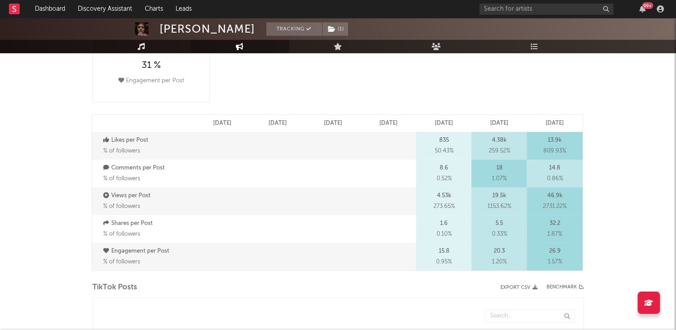
click at [145, 49] on icon at bounding box center [142, 46] width 8 height 7
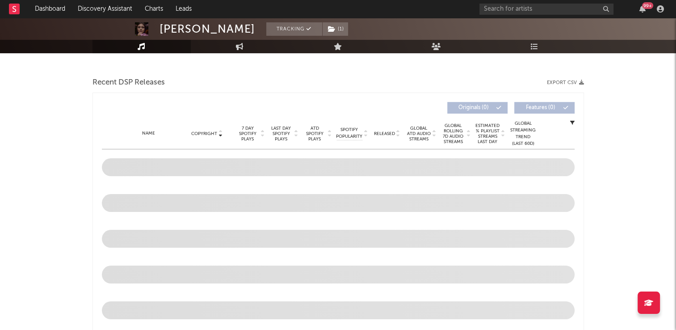
select select "1w"
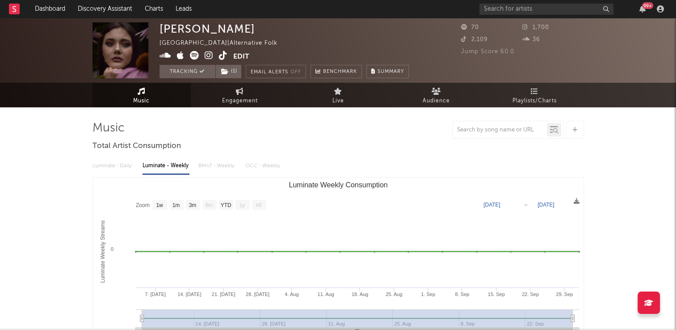
click at [220, 57] on icon at bounding box center [223, 55] width 8 height 9
click at [234, 94] on link "Engagement" at bounding box center [240, 95] width 98 height 25
select select "1w"
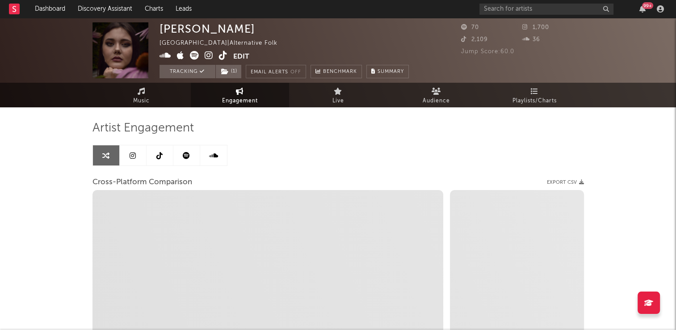
click at [159, 156] on icon at bounding box center [159, 155] width 6 height 7
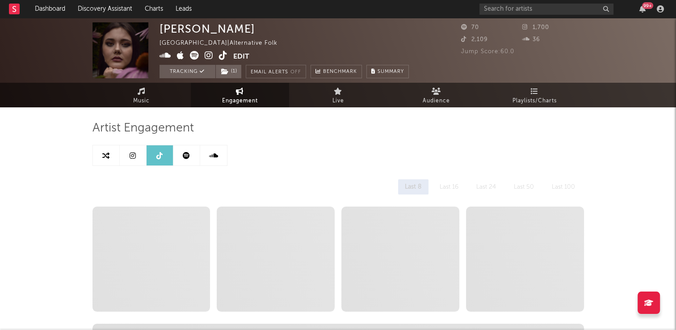
select select "1w"
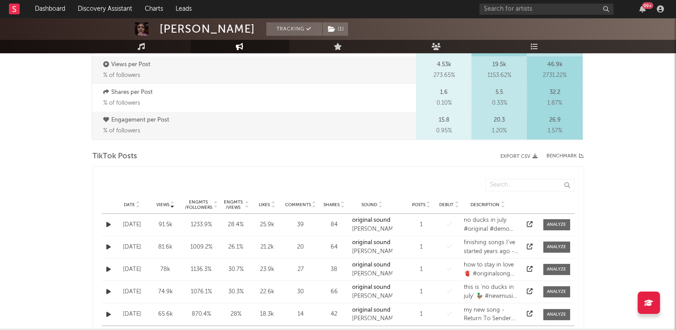
scroll to position [402, 0]
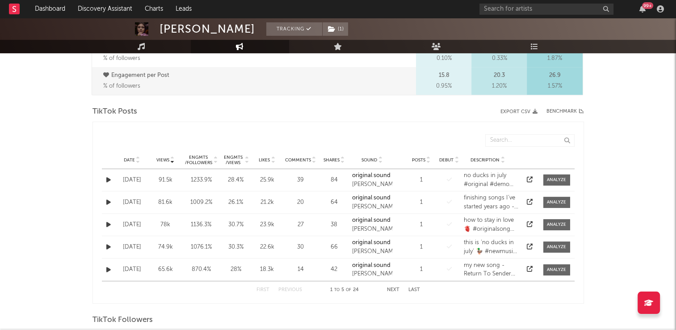
click at [139, 158] on icon at bounding box center [138, 158] width 4 height 4
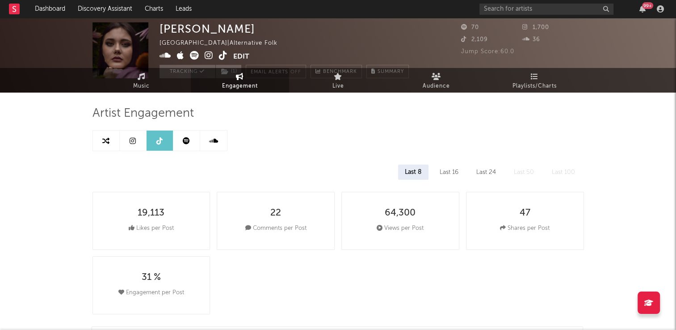
scroll to position [0, 0]
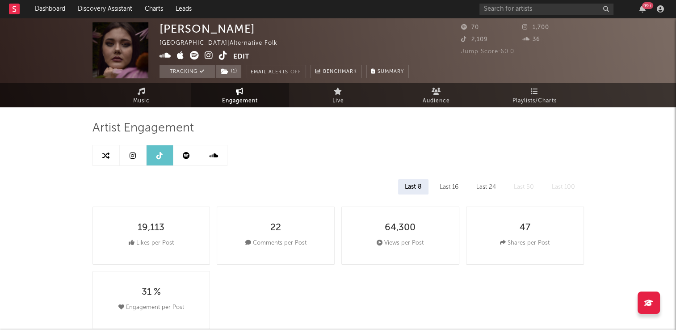
click at [222, 60] on icon at bounding box center [223, 55] width 8 height 9
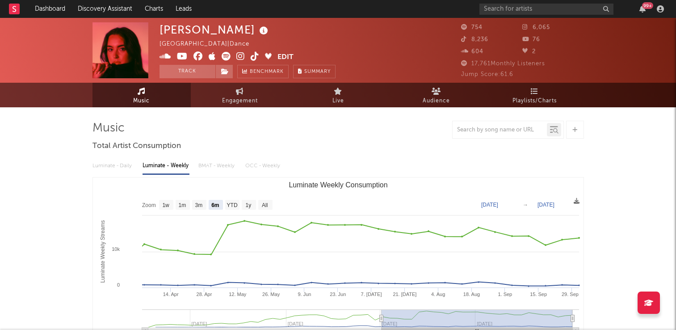
select select "6m"
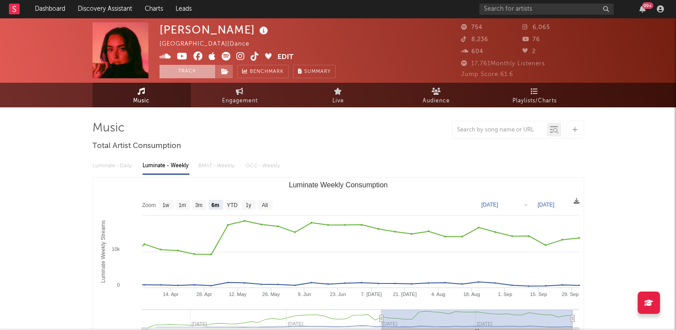
click at [187, 72] on button "Track" at bounding box center [187, 71] width 56 height 13
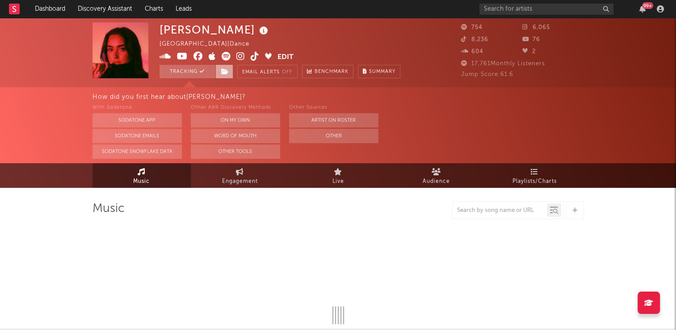
select select "6m"
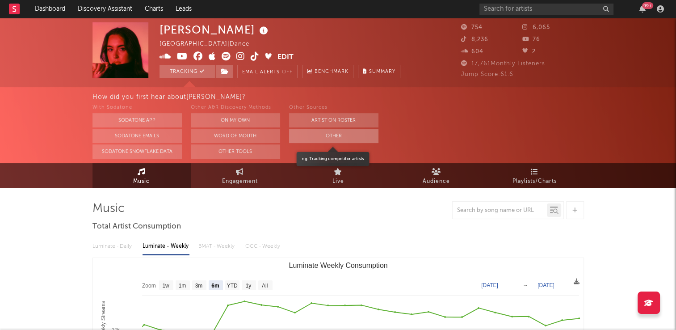
click at [332, 138] on button "Other" at bounding box center [333, 136] width 89 height 14
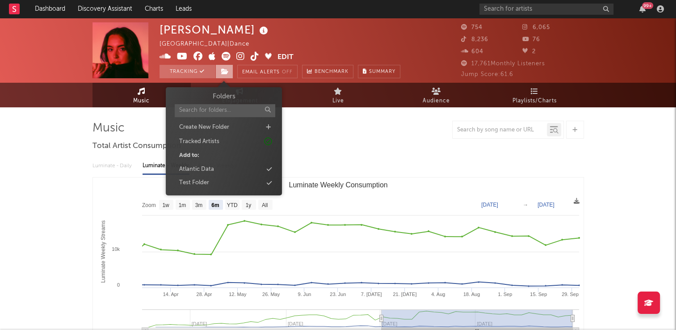
click at [227, 72] on icon at bounding box center [225, 71] width 8 height 6
click at [201, 169] on div "Atlantic Data" at bounding box center [196, 169] width 35 height 9
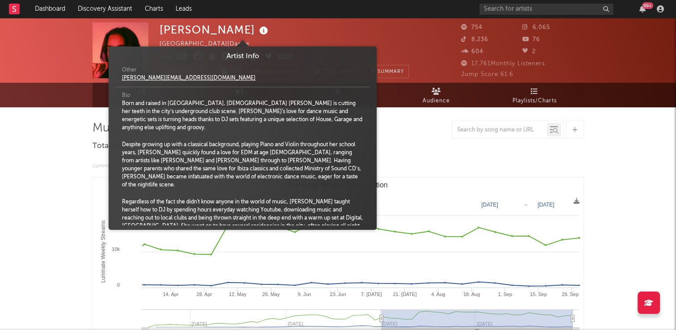
click at [257, 33] on icon at bounding box center [263, 31] width 13 height 13
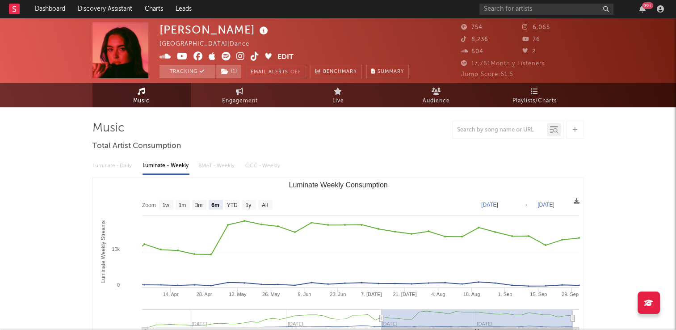
click at [306, 35] on div "Ellie Scougall United Kingdom | Dance Edit Tracking ( 1 ) Email Alerts Off Benc…" at bounding box center [283, 50] width 249 height 56
click at [255, 59] on icon at bounding box center [255, 56] width 8 height 9
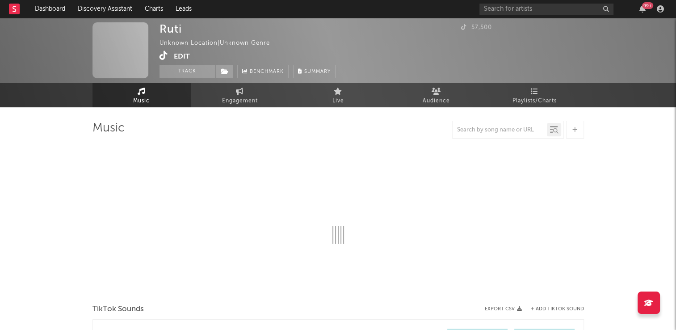
select select "1w"
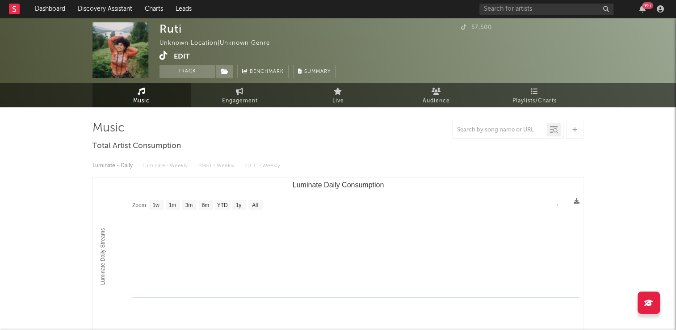
click at [163, 58] on icon at bounding box center [163, 55] width 8 height 9
click at [185, 71] on button "Track" at bounding box center [187, 71] width 56 height 13
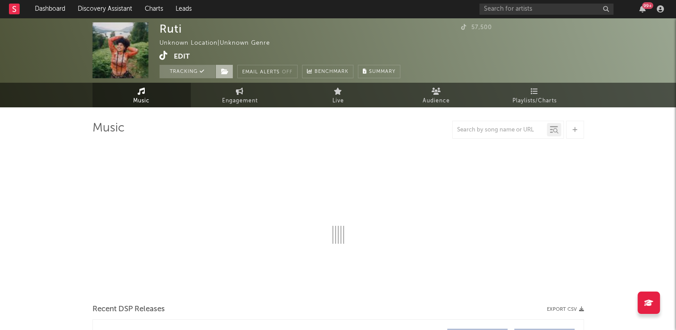
click at [225, 72] on icon at bounding box center [225, 71] width 8 height 6
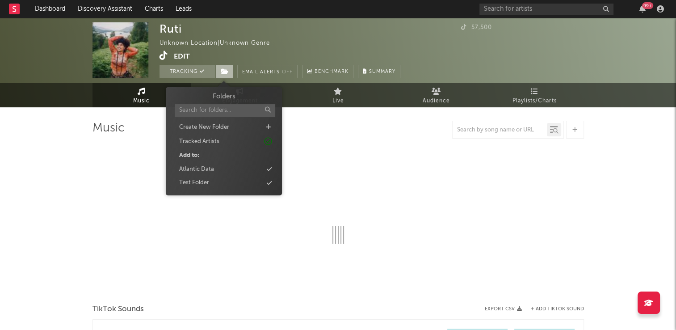
select select "1w"
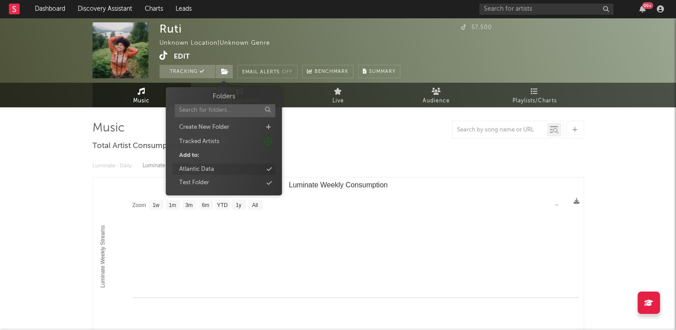
click at [213, 171] on div "Atlantic Data" at bounding box center [196, 169] width 35 height 9
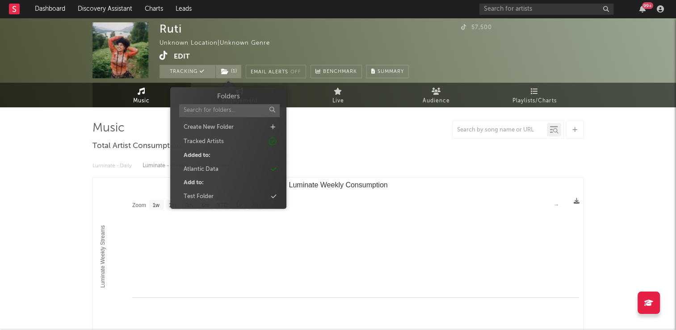
click at [367, 46] on div "Ruti Unknown Location | Unknown Genre Edit Tracking ( 1 ) Email Alerts Off Benc…" at bounding box center [283, 50] width 249 height 56
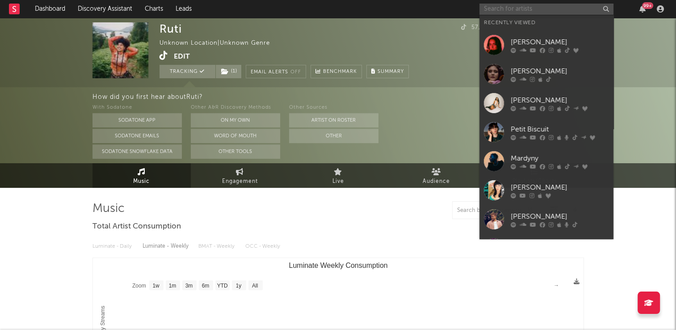
click at [501, 10] on input "text" at bounding box center [546, 9] width 134 height 11
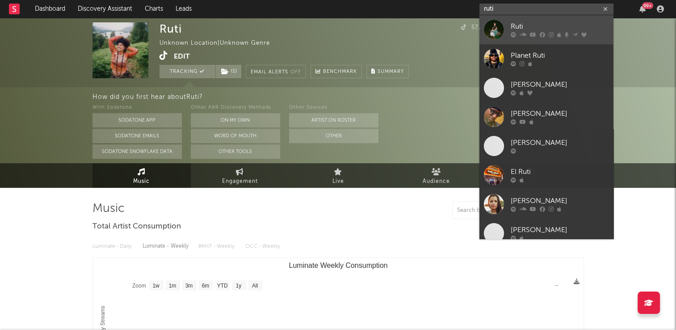
type input "ruti"
click at [518, 30] on div "Ruti" at bounding box center [560, 26] width 98 height 11
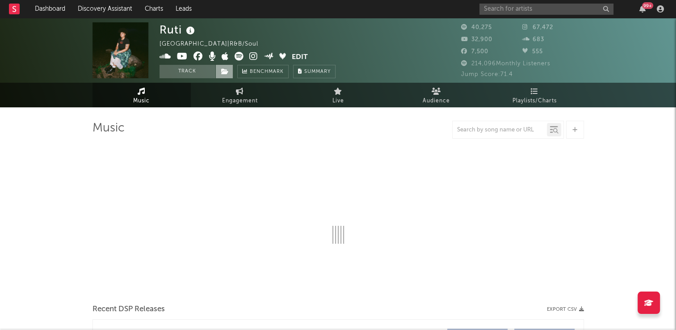
click at [184, 72] on button "Track" at bounding box center [187, 71] width 56 height 13
click at [225, 71] on icon at bounding box center [225, 71] width 8 height 6
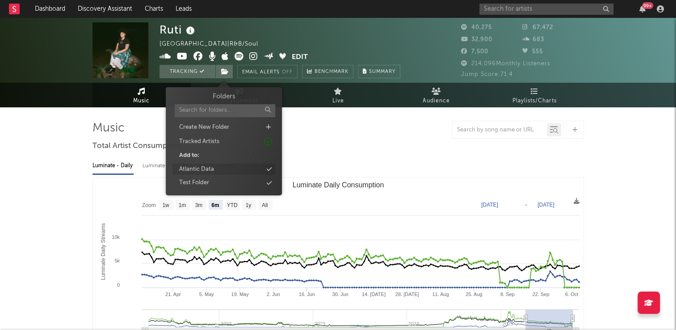
select select "6m"
click at [216, 171] on div "Atlantic Data" at bounding box center [223, 170] width 103 height 12
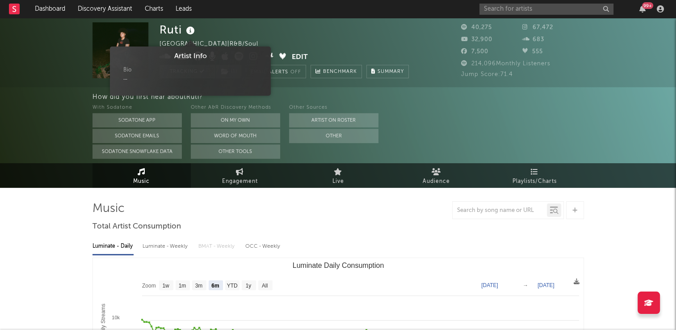
click at [191, 33] on icon at bounding box center [190, 31] width 13 height 13
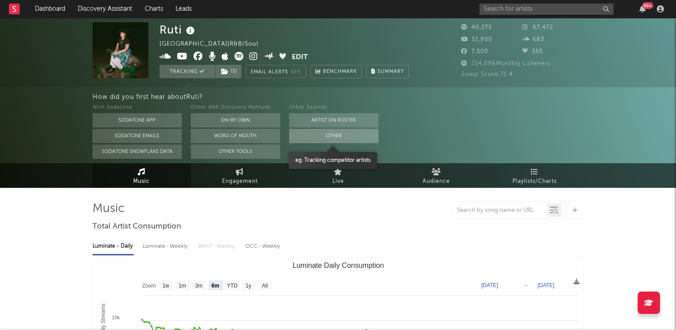
click at [319, 138] on button "Other" at bounding box center [333, 136] width 89 height 14
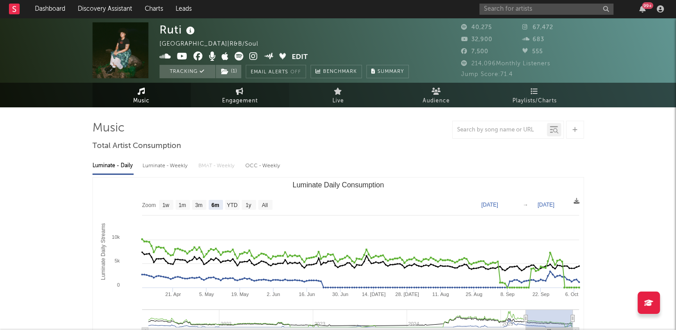
click at [245, 92] on link "Engagement" at bounding box center [240, 95] width 98 height 25
select select "1w"
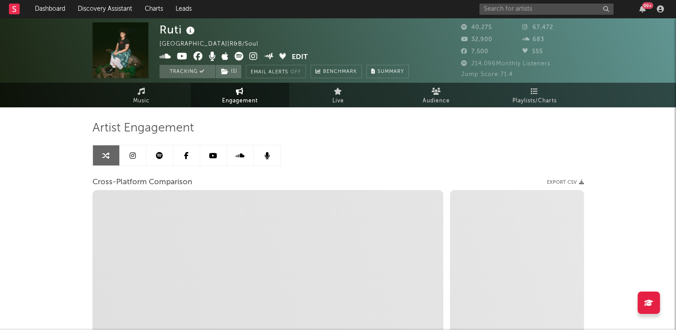
click at [325, 141] on div "Artist Engagement Cross-Platform Comparison Export CSV Zoom 1w 1m 3m 6m YTD 1y …" at bounding box center [337, 273] width 491 height 304
select select "1m"
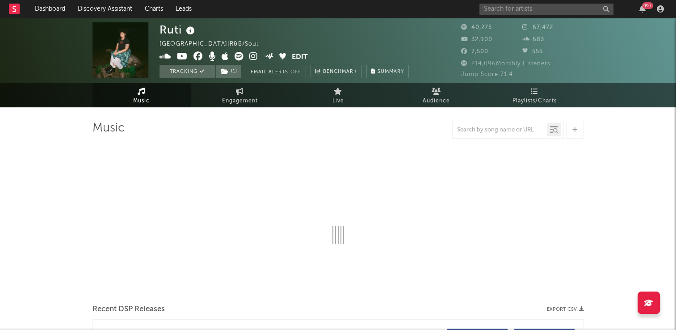
select select "6m"
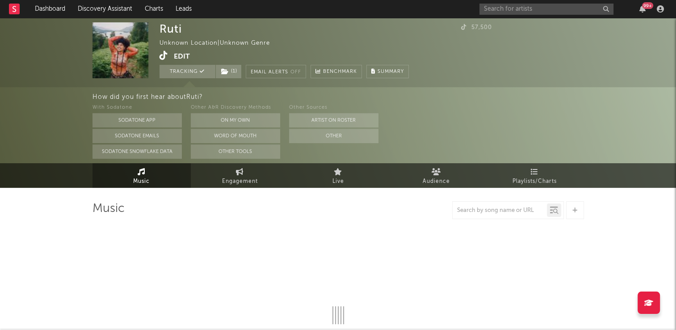
select select "1w"
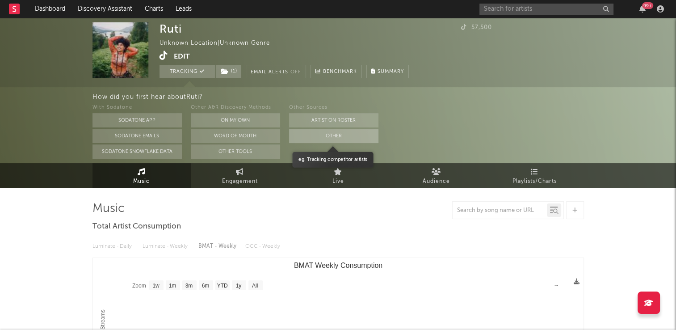
click at [332, 136] on button "Other" at bounding box center [333, 136] width 89 height 14
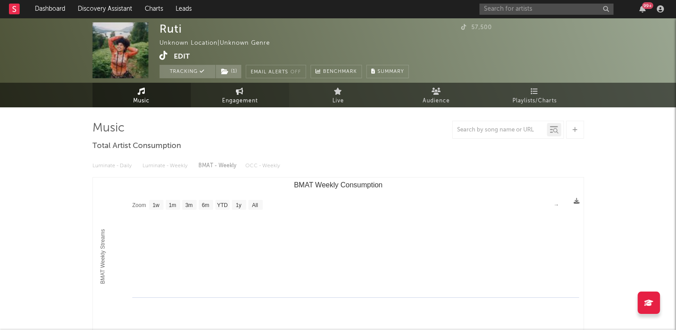
click at [236, 91] on icon at bounding box center [240, 91] width 8 height 7
select select "1w"
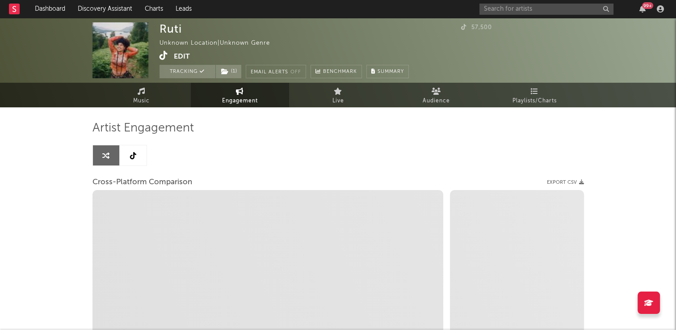
click at [133, 158] on icon at bounding box center [133, 155] width 6 height 7
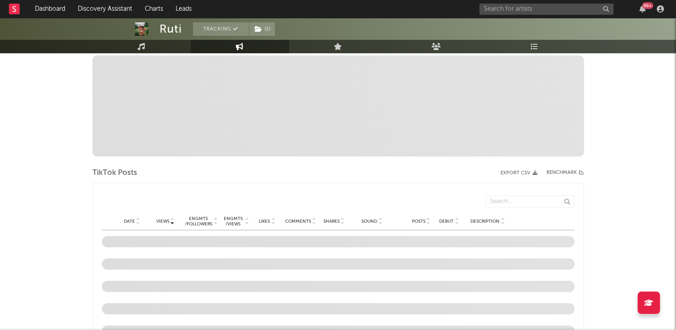
select select "6m"
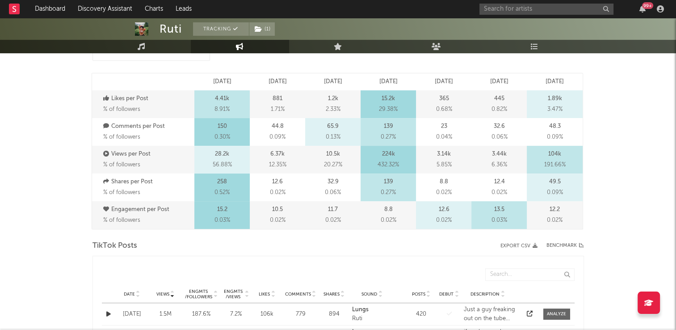
scroll to position [357, 0]
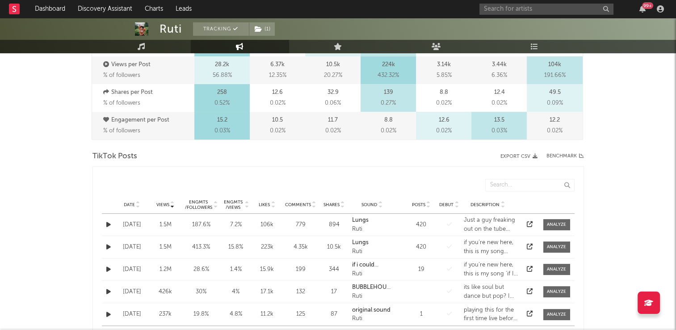
click at [136, 205] on icon at bounding box center [138, 207] width 4 height 4
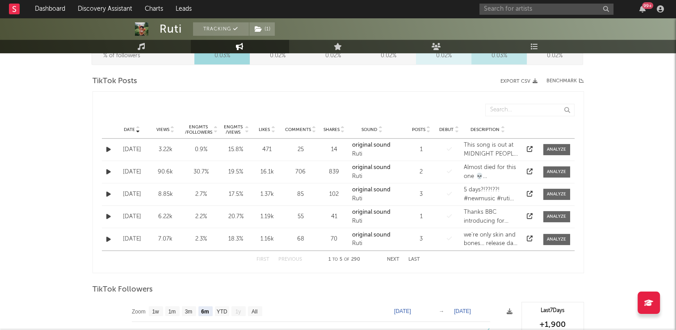
scroll to position [447, 0]
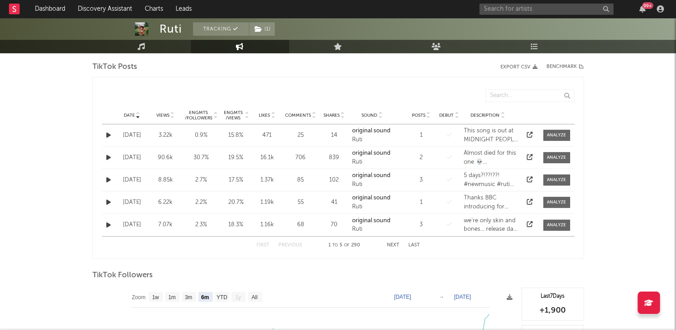
click at [390, 244] on button "Next" at bounding box center [393, 245] width 13 height 5
click at [138, 112] on icon at bounding box center [138, 114] width 4 height 4
click at [391, 246] on button "Next" at bounding box center [393, 245] width 13 height 5
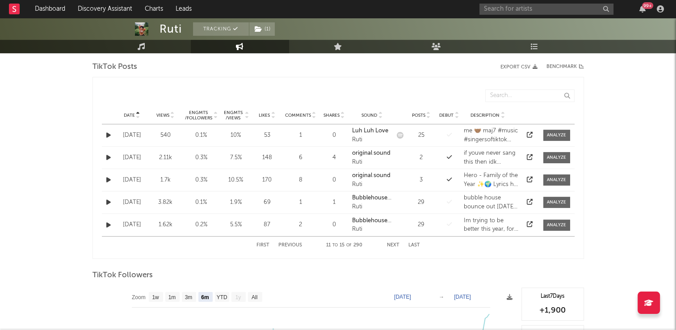
click at [391, 246] on button "Next" at bounding box center [393, 245] width 13 height 5
